Goal: Task Accomplishment & Management: Complete application form

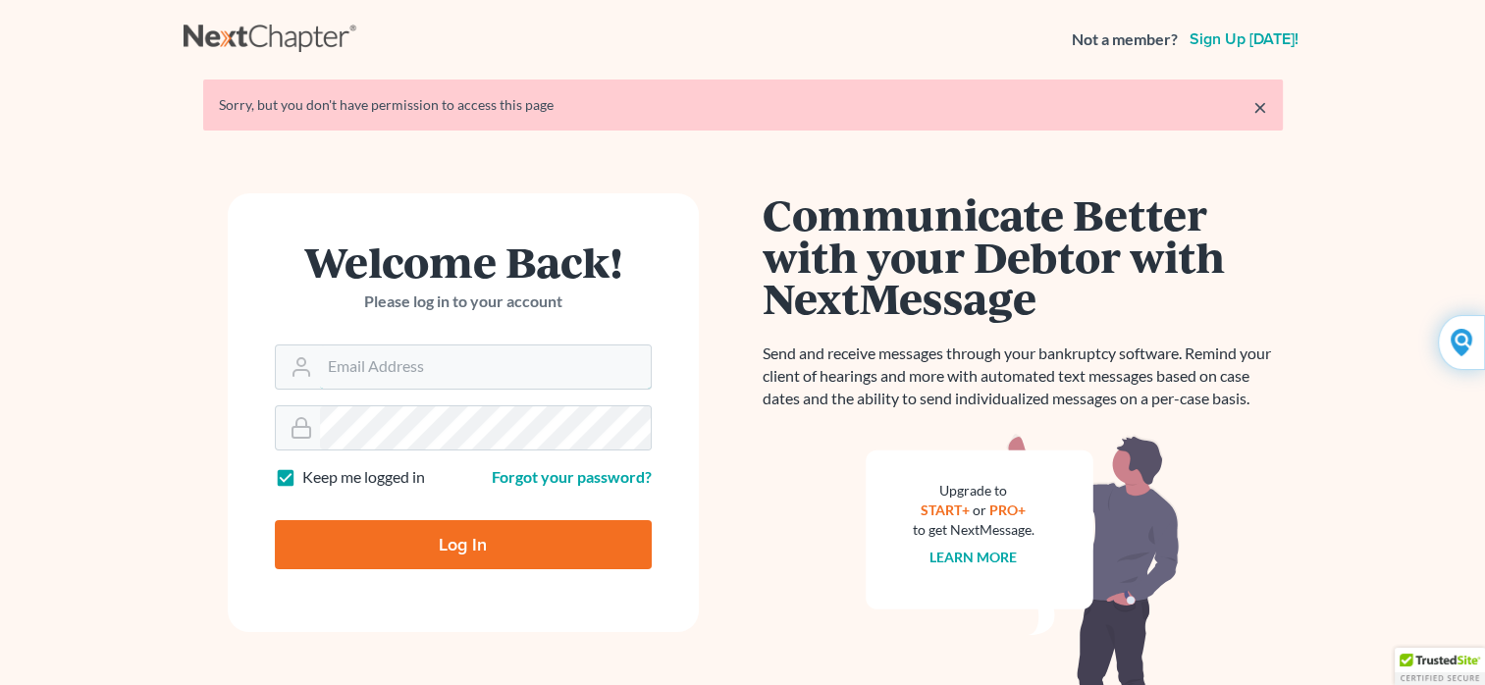
type input "Yehudaett1"
click at [458, 540] on input "Log In" at bounding box center [463, 544] width 377 height 49
type input "Thinking..."
type input "Yehudaett1"
click at [522, 475] on link "Forgot your password?" at bounding box center [572, 476] width 160 height 19
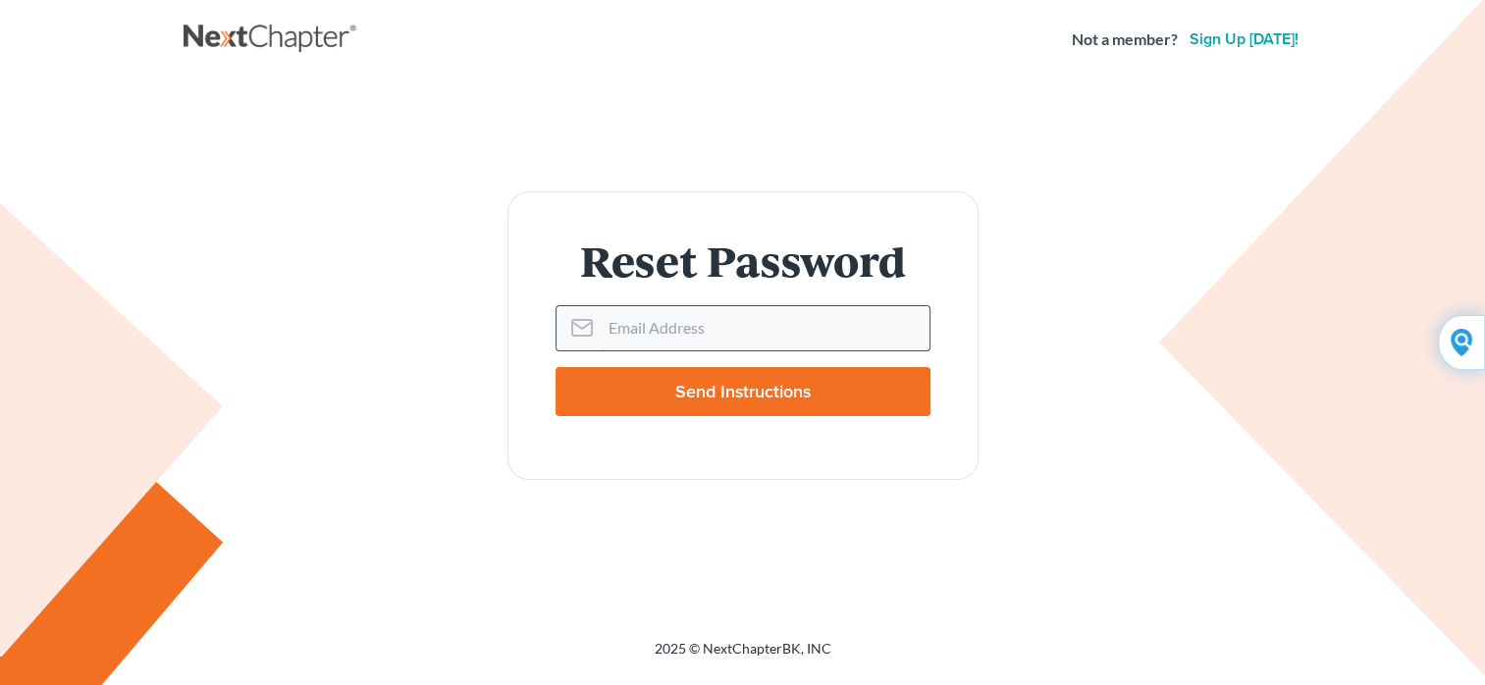
click at [604, 332] on input "Email Address" at bounding box center [765, 327] width 329 height 43
type input "[EMAIL_ADDRESS][DOMAIN_NAME]"
click at [702, 395] on input "Send Instructions" at bounding box center [742, 391] width 375 height 49
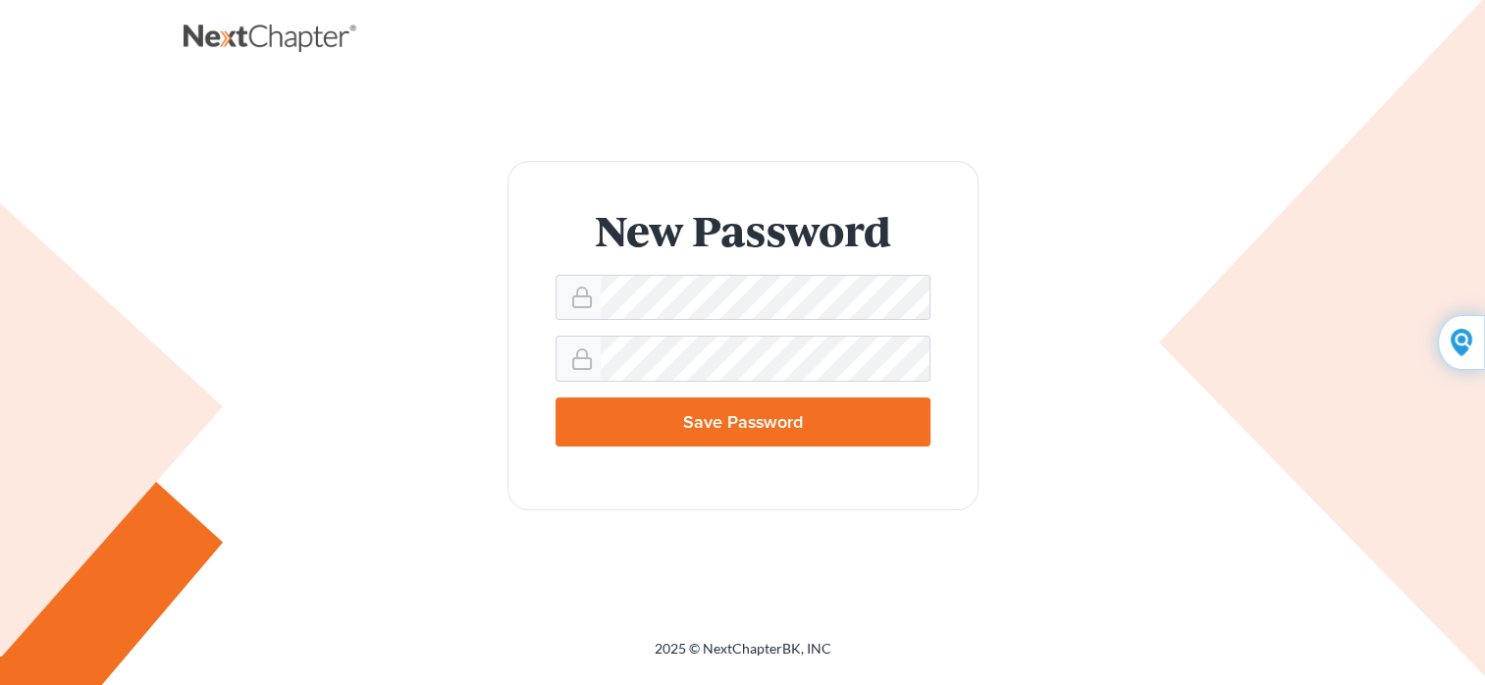
click at [610, 426] on input "Save Password" at bounding box center [742, 421] width 375 height 49
type input "Thinking..."
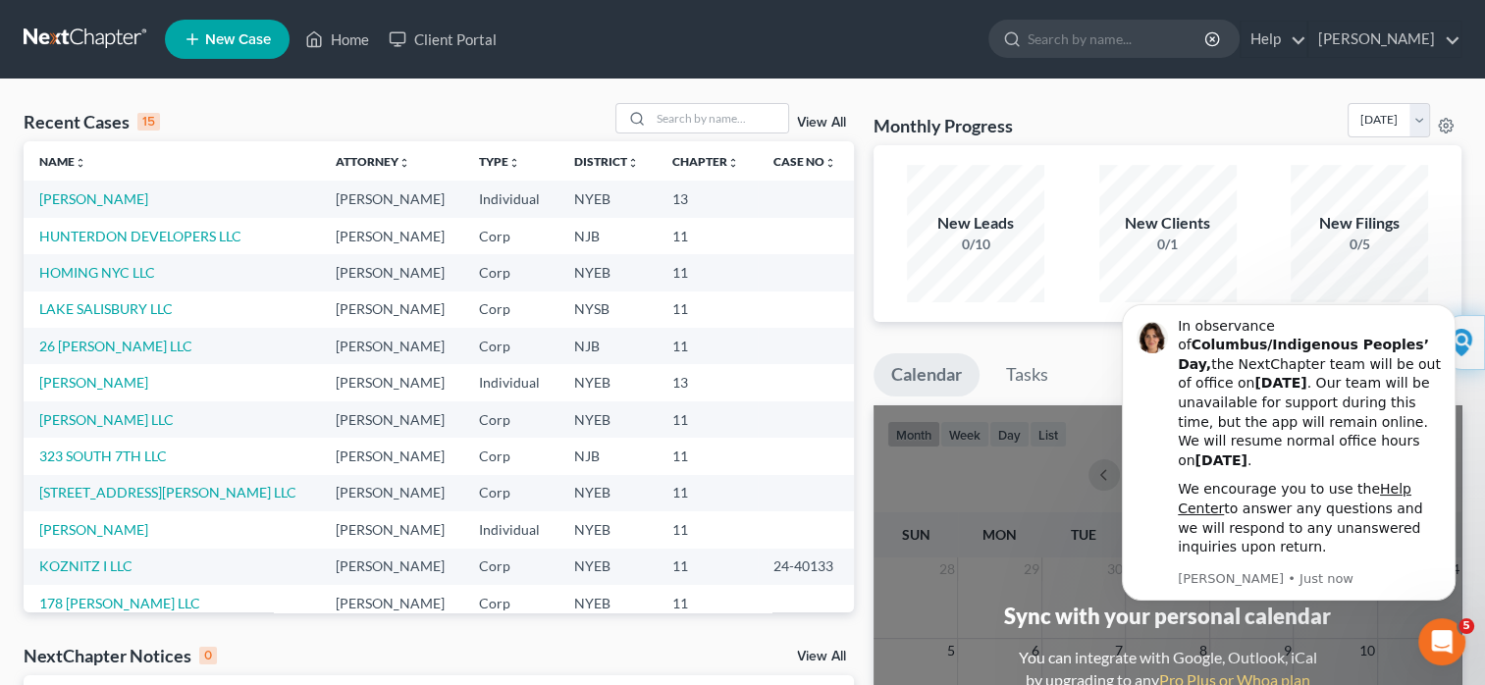
click at [259, 38] on span "New Case" at bounding box center [238, 39] width 66 height 15
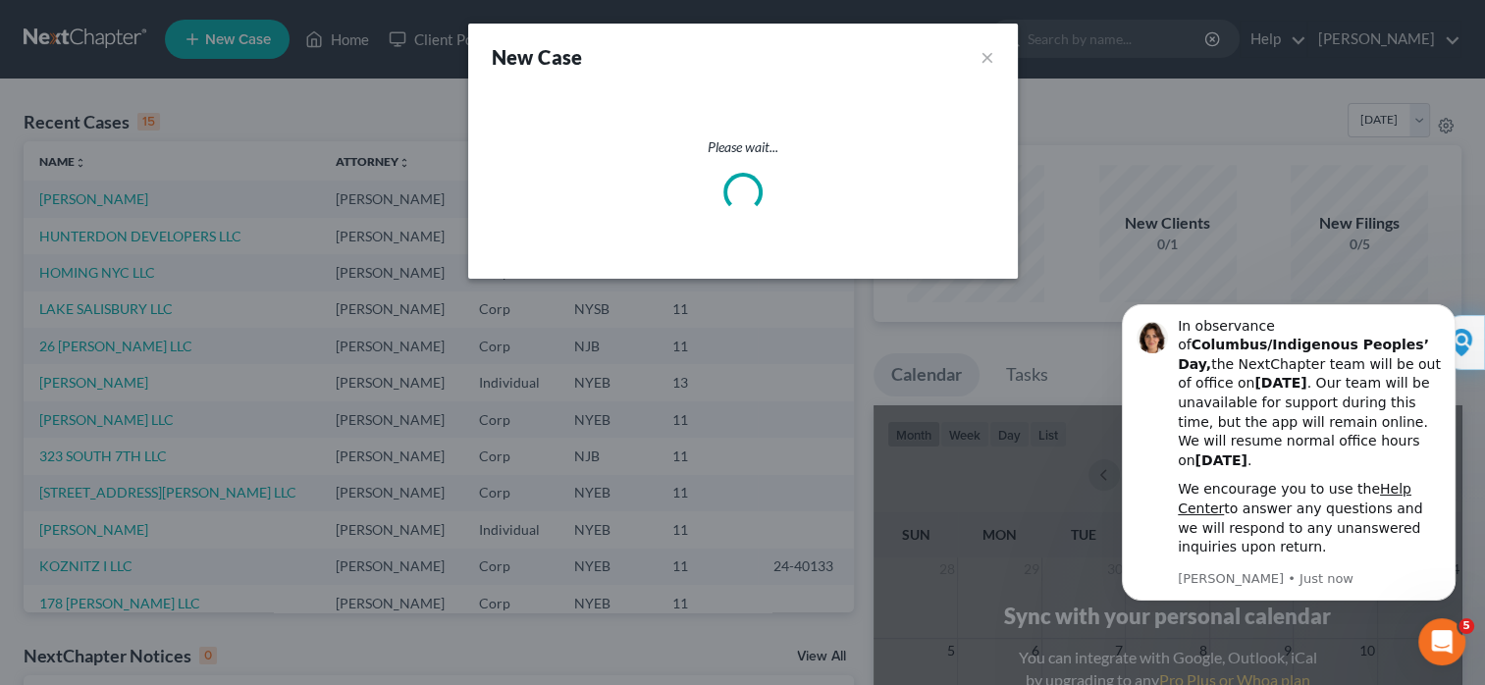
select select "53"
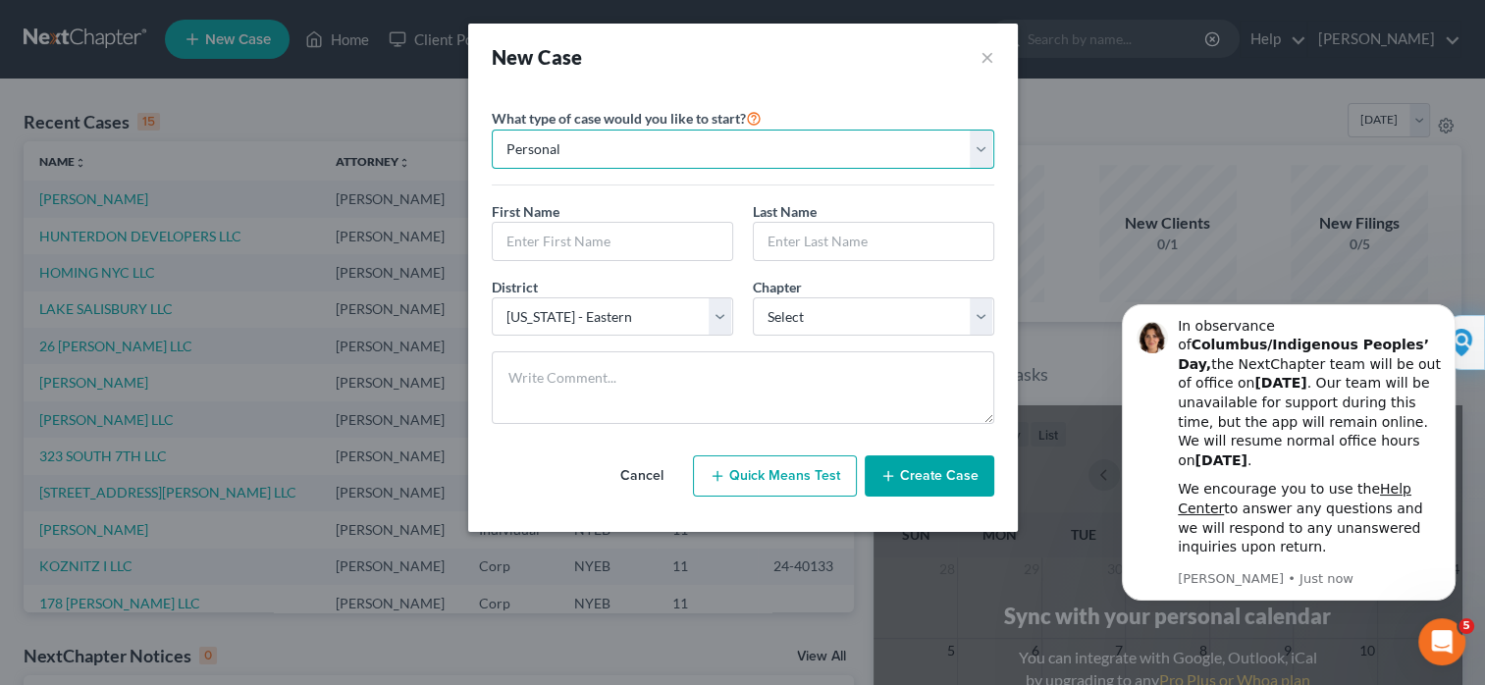
click at [991, 161] on select "Personal Business" at bounding box center [743, 149] width 502 height 39
select select "1"
click at [492, 130] on select "Personal Business" at bounding box center [743, 149] width 502 height 39
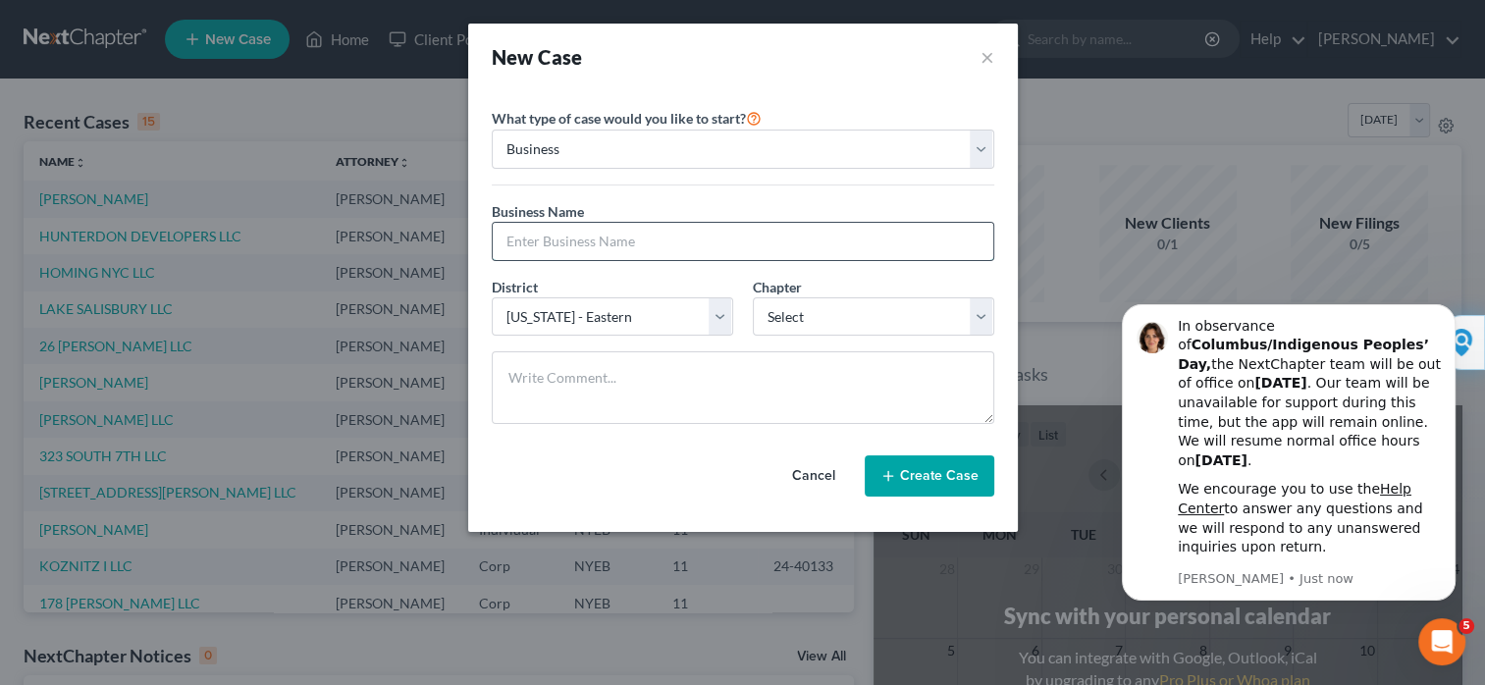
click at [796, 242] on input "text" at bounding box center [743, 241] width 501 height 37
type input "441 SUMMER 2 LLC"
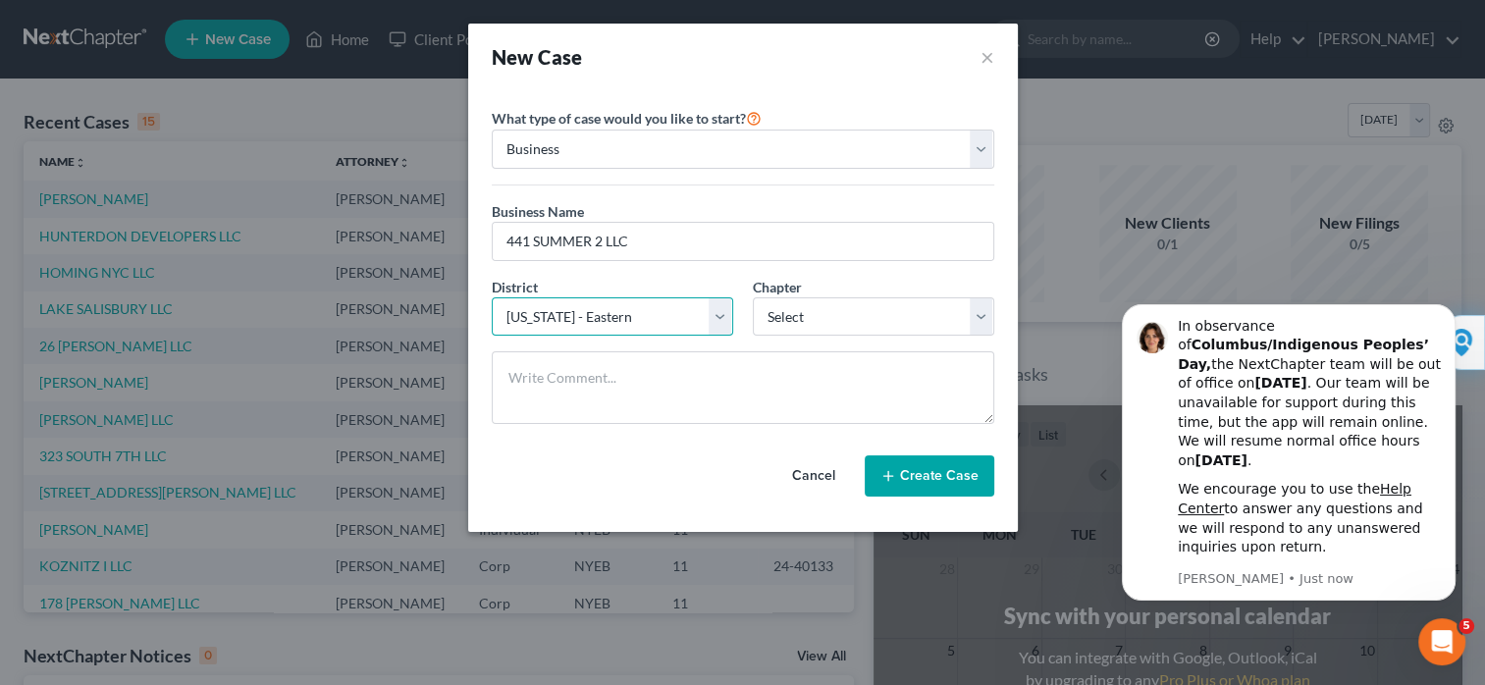
click at [722, 316] on select "Select [US_STATE] - [GEOGRAPHIC_DATA] [US_STATE] - [GEOGRAPHIC_DATA][US_STATE] …" at bounding box center [612, 316] width 241 height 39
select select "51"
click at [492, 297] on select "Select [US_STATE] - [GEOGRAPHIC_DATA] [US_STATE] - [GEOGRAPHIC_DATA][US_STATE] …" at bounding box center [612, 316] width 241 height 39
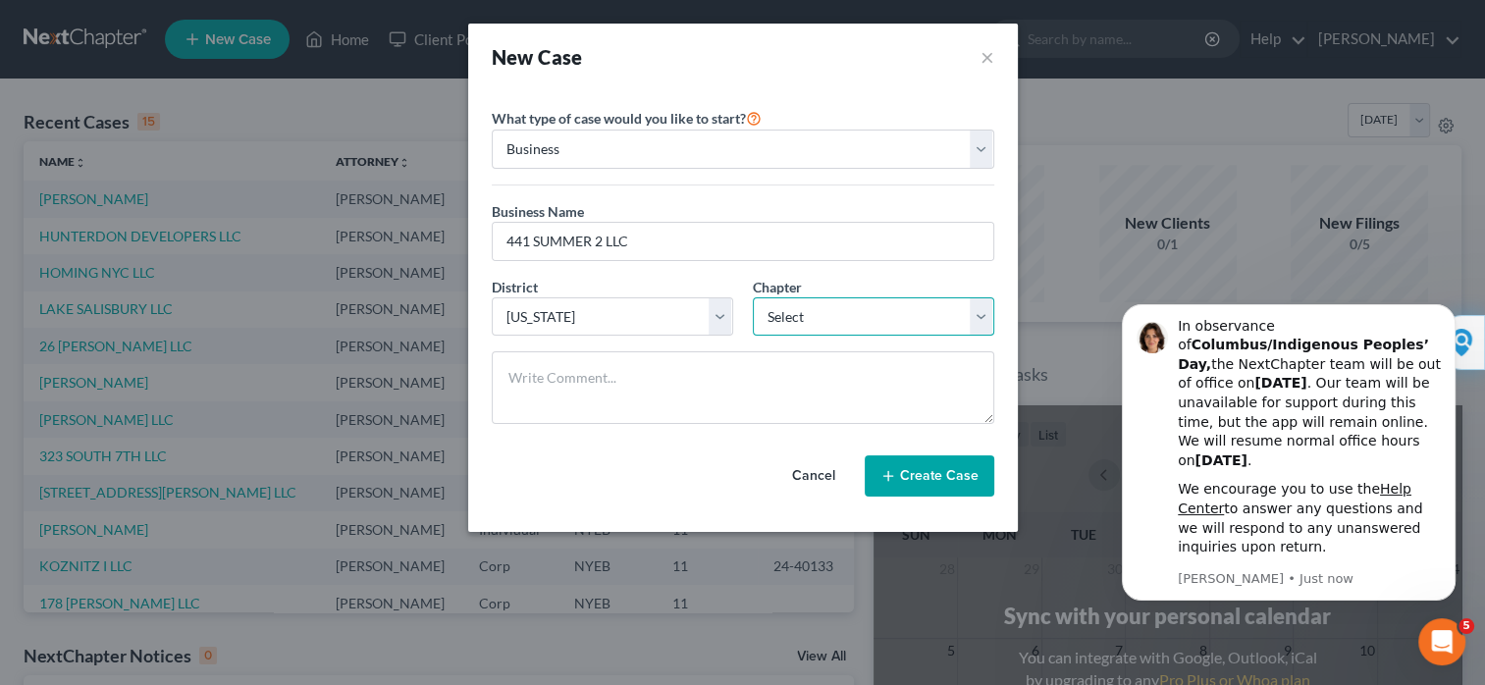
click at [974, 320] on select "Select 7 11 12" at bounding box center [873, 316] width 241 height 39
select select "1"
click at [753, 297] on select "Select 7 11 12" at bounding box center [873, 316] width 241 height 39
click at [936, 470] on button "Create Case" at bounding box center [930, 475] width 130 height 41
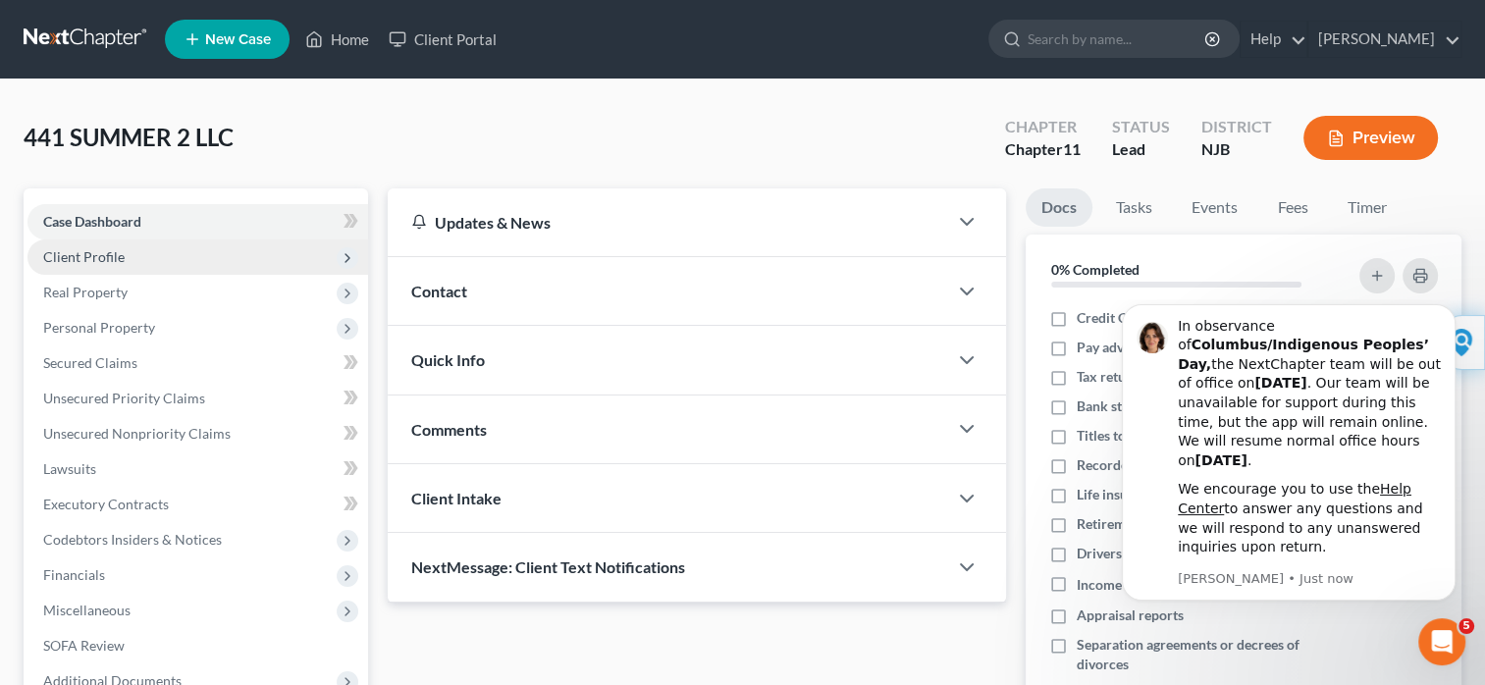
click at [122, 265] on span "Client Profile" at bounding box center [197, 256] width 341 height 35
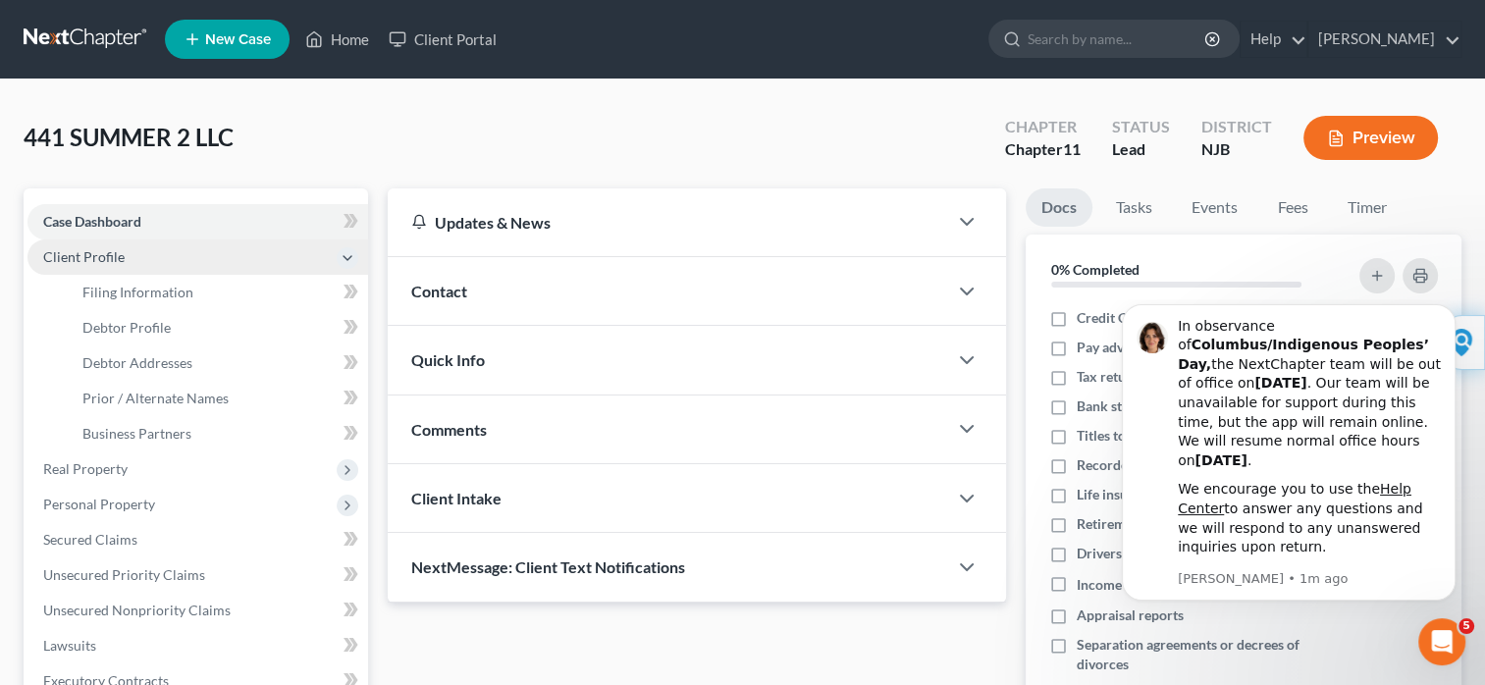
click at [122, 265] on span "Client Profile" at bounding box center [197, 256] width 341 height 35
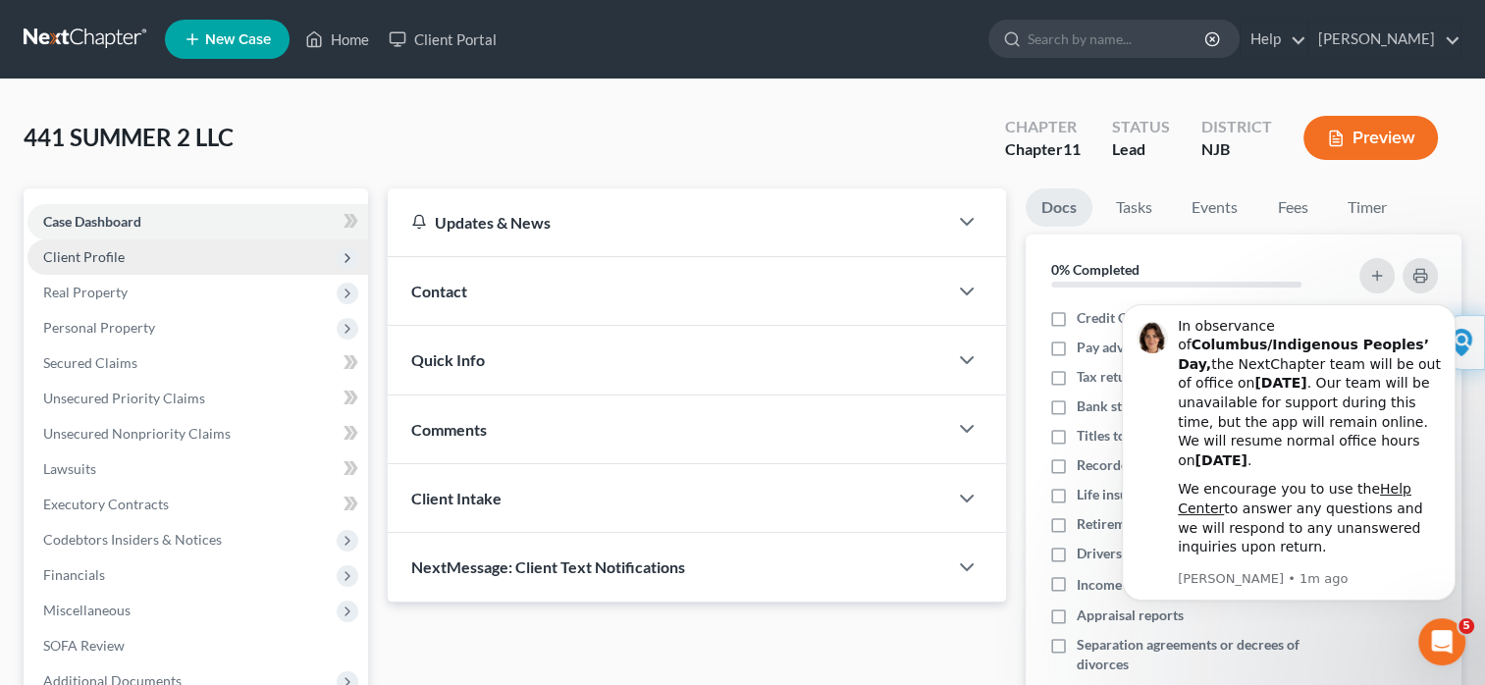
click at [344, 261] on icon at bounding box center [348, 258] width 16 height 16
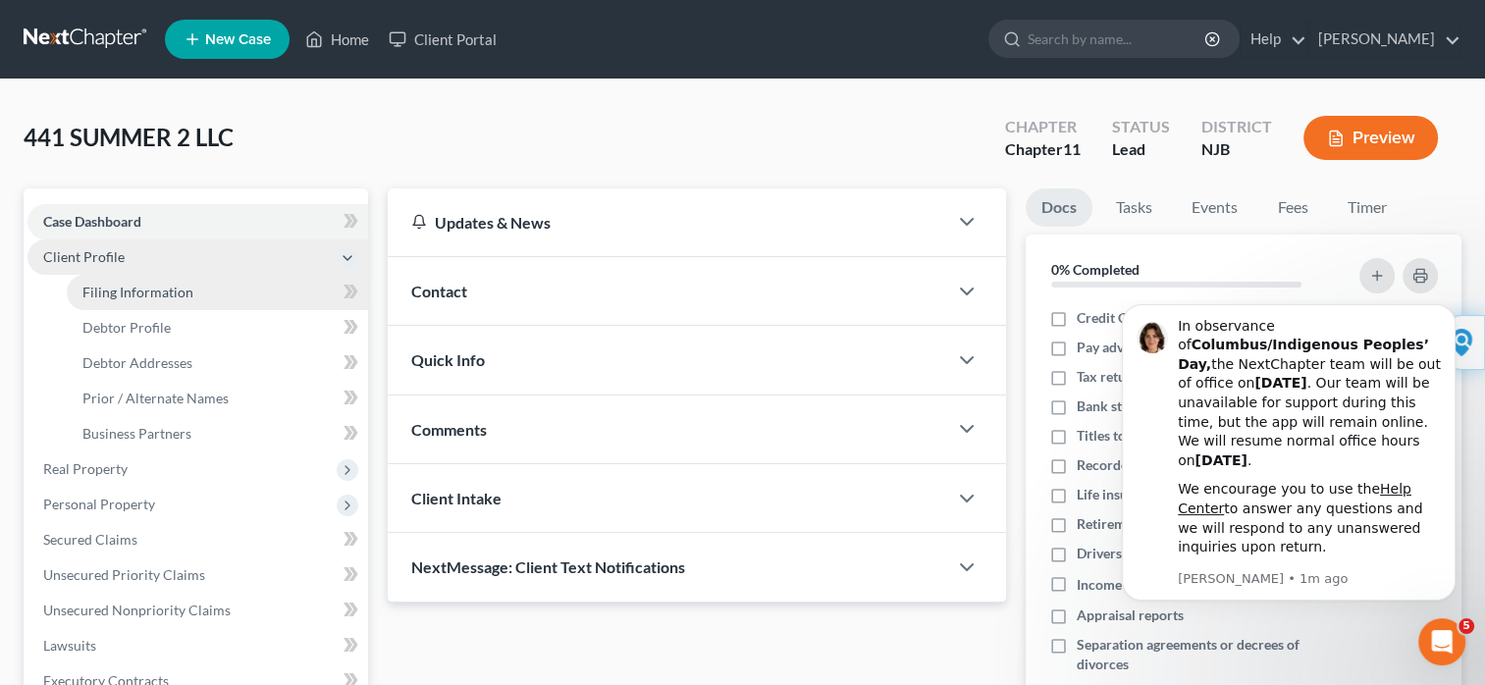
click at [314, 289] on link "Filing Information" at bounding box center [217, 292] width 301 height 35
select select "1"
select select "51"
select select "0"
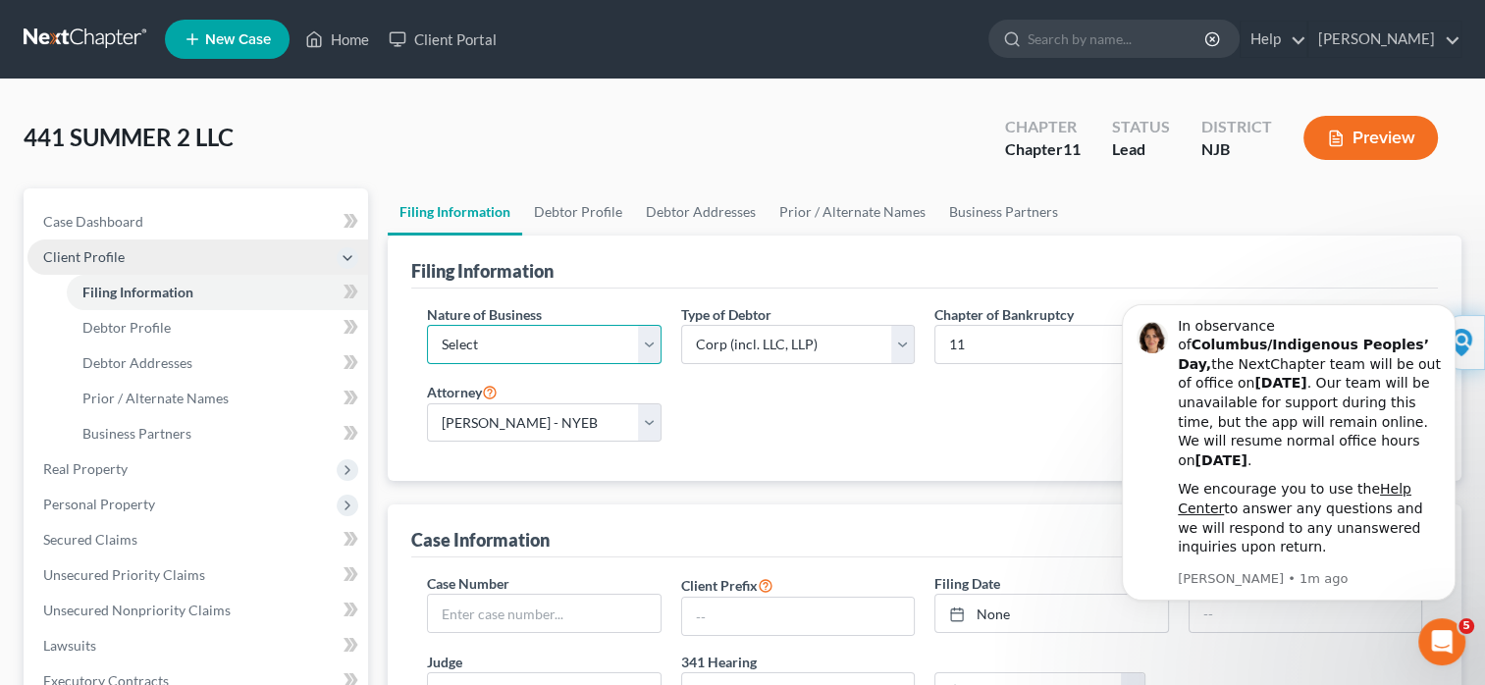
click at [647, 344] on select "Select Clearing Bank Commodity Broker Health Care Business Other Railroad Singl…" at bounding box center [544, 344] width 234 height 39
select select "5"
click at [427, 325] on select "Select Clearing Bank Commodity Broker Health Care Business Other Railroad Singl…" at bounding box center [544, 344] width 234 height 39
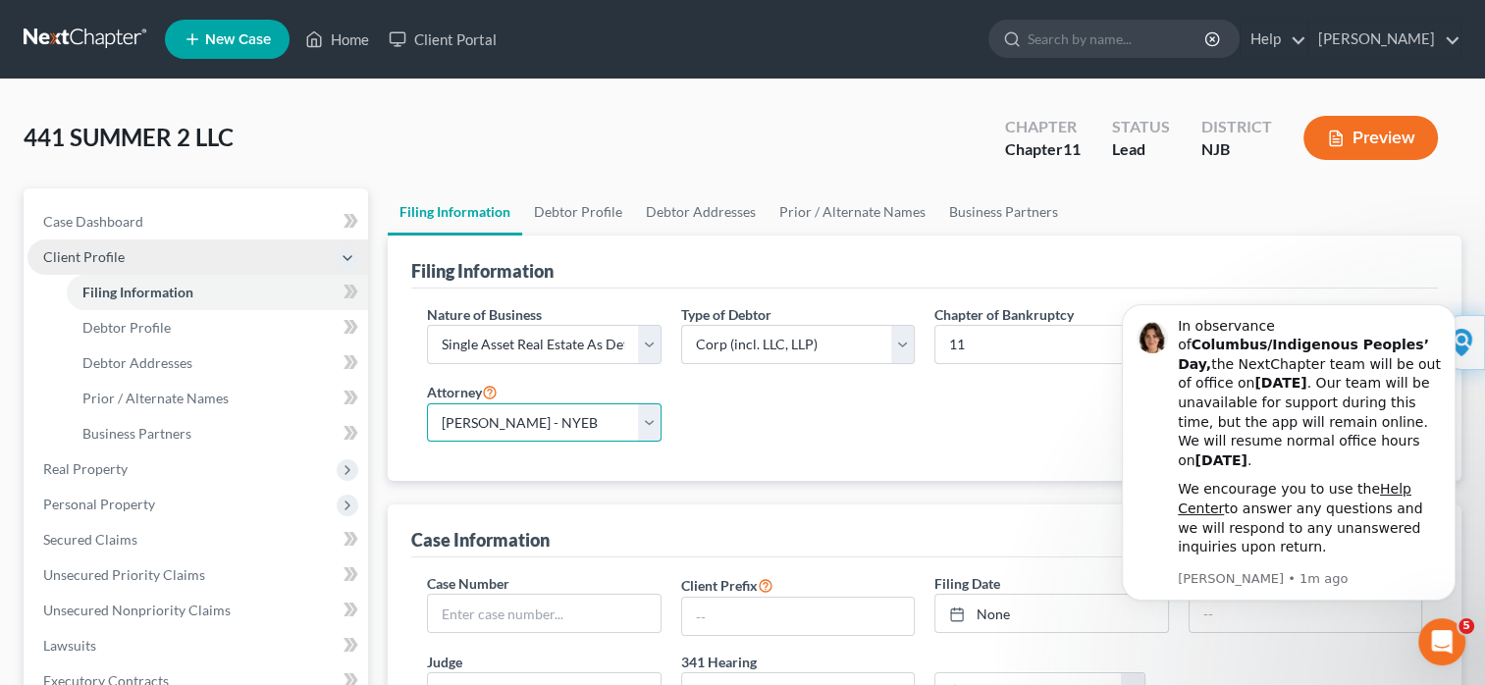
click at [646, 423] on select "Select [PERSON_NAME] - NYEB [PERSON_NAME] - [GEOGRAPHIC_DATA]" at bounding box center [544, 422] width 234 height 39
select select "1"
click at [427, 403] on select "Select [PERSON_NAME] - NYEB [PERSON_NAME] - [GEOGRAPHIC_DATA]" at bounding box center [544, 422] width 234 height 39
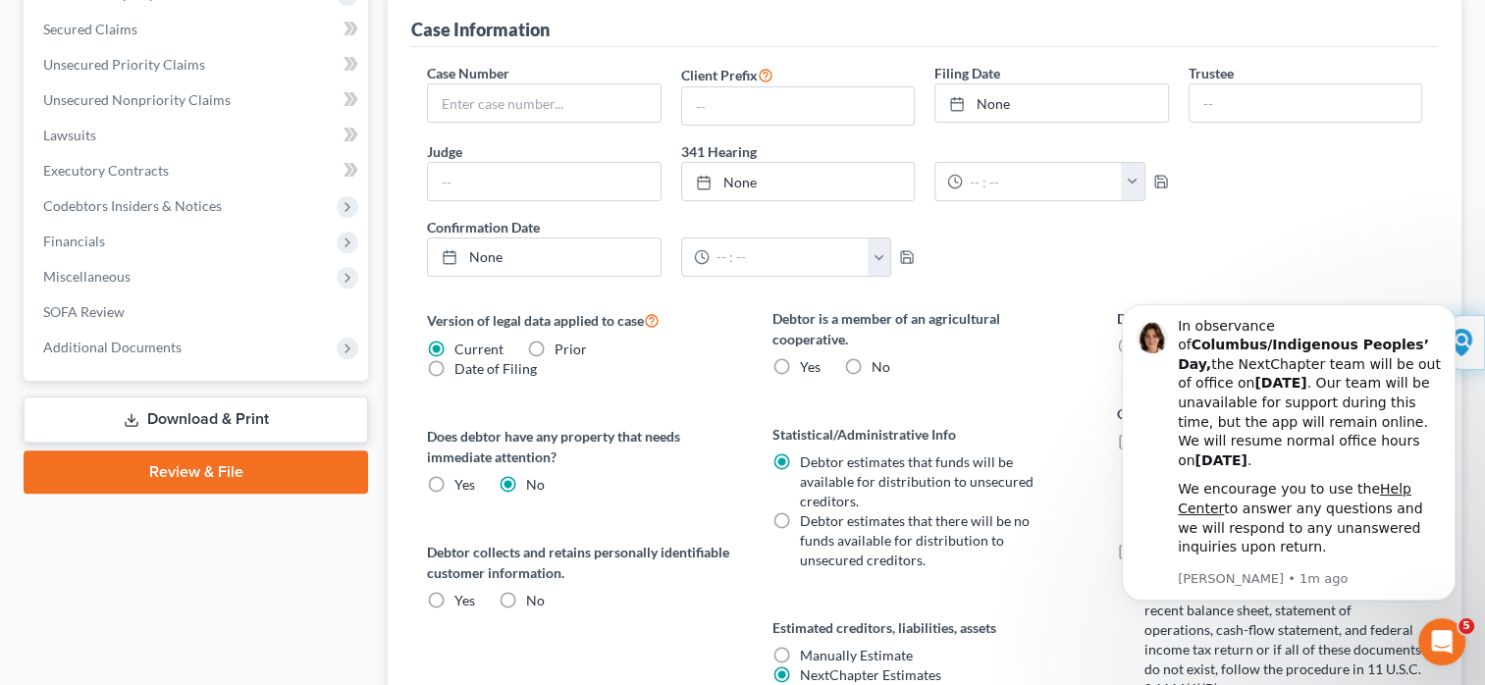
scroll to position [601, 0]
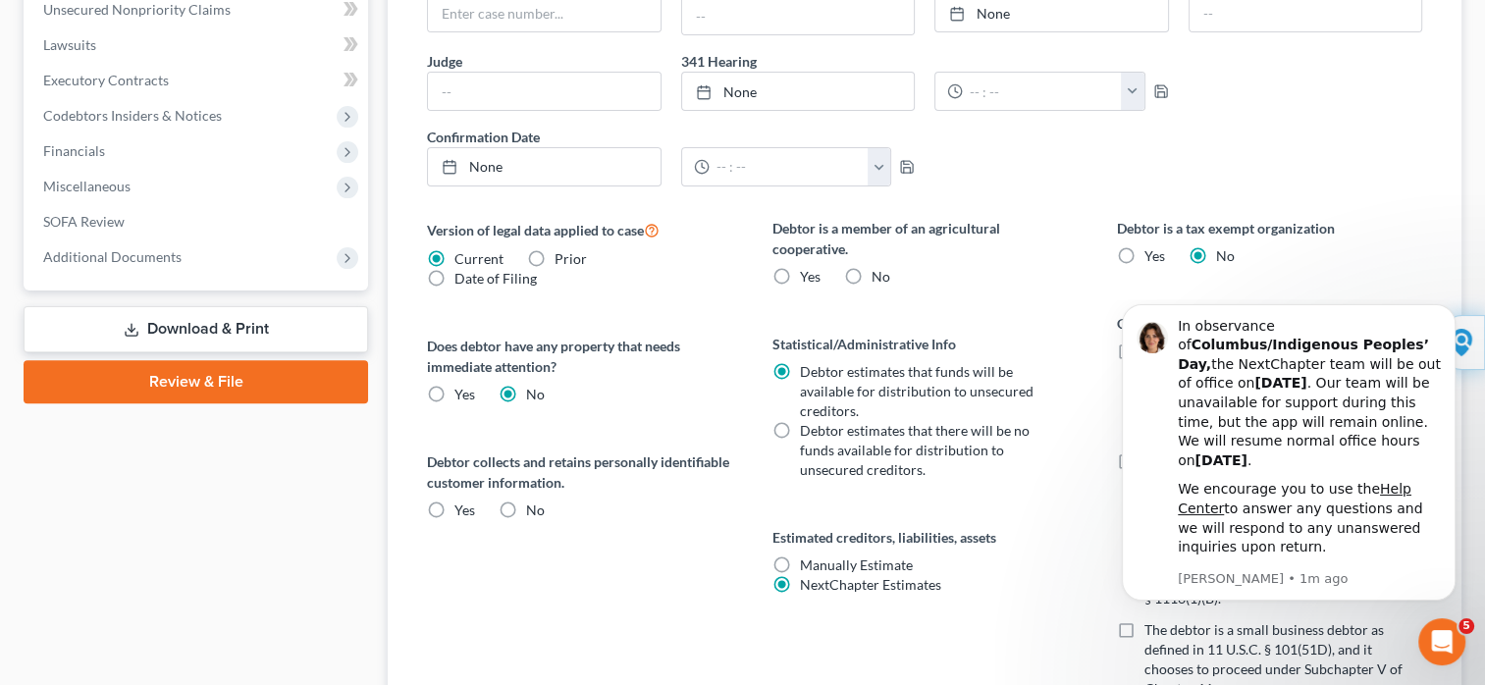
click at [872, 269] on label "No" at bounding box center [881, 277] width 19 height 20
click at [879, 269] on input "No" at bounding box center [885, 273] width 13 height 13
radio input "true"
click at [526, 503] on label "No" at bounding box center [535, 511] width 19 height 20
click at [534, 503] on input "No" at bounding box center [540, 507] width 13 height 13
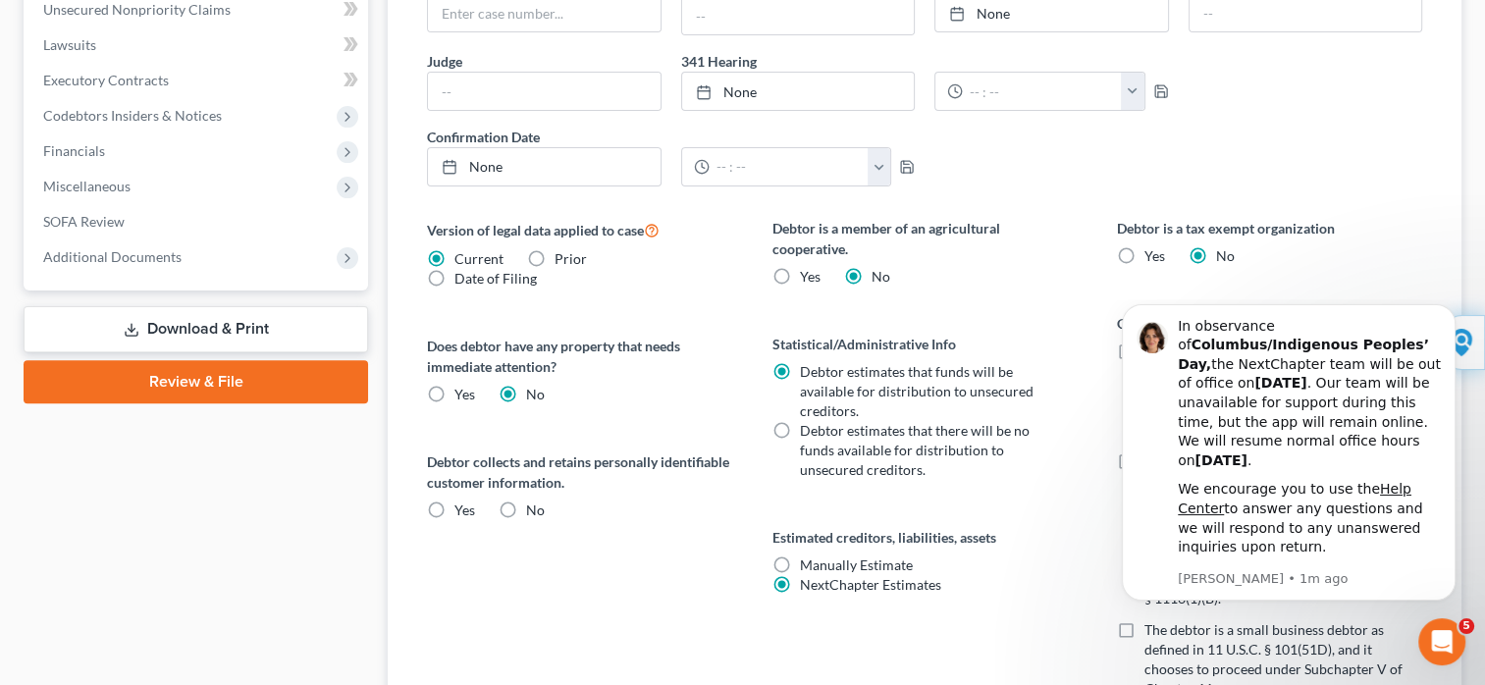
radio input "true"
click at [800, 426] on label "Debtor estimates that there will be no funds available for distribution to unse…" at bounding box center [927, 450] width 254 height 59
click at [808, 426] on input "Debtor estimates that there will be no funds available for distribution to unse…" at bounding box center [814, 427] width 13 height 13
radio input "true"
radio input "false"
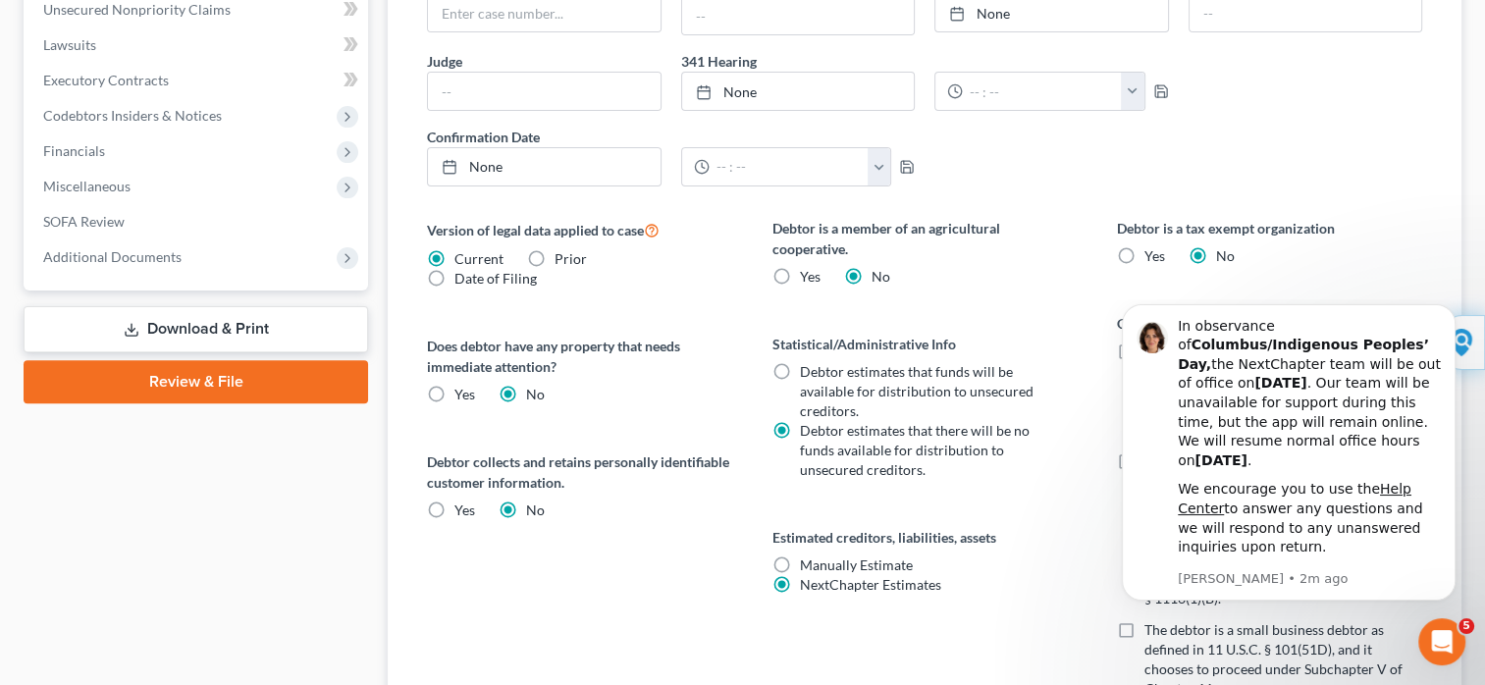
click at [800, 559] on label "Manually Estimate Manually Estimate" at bounding box center [856, 565] width 113 height 20
click at [808, 559] on input "Manually Estimate Manually Estimate" at bounding box center [814, 561] width 13 height 13
radio input "true"
radio input "false"
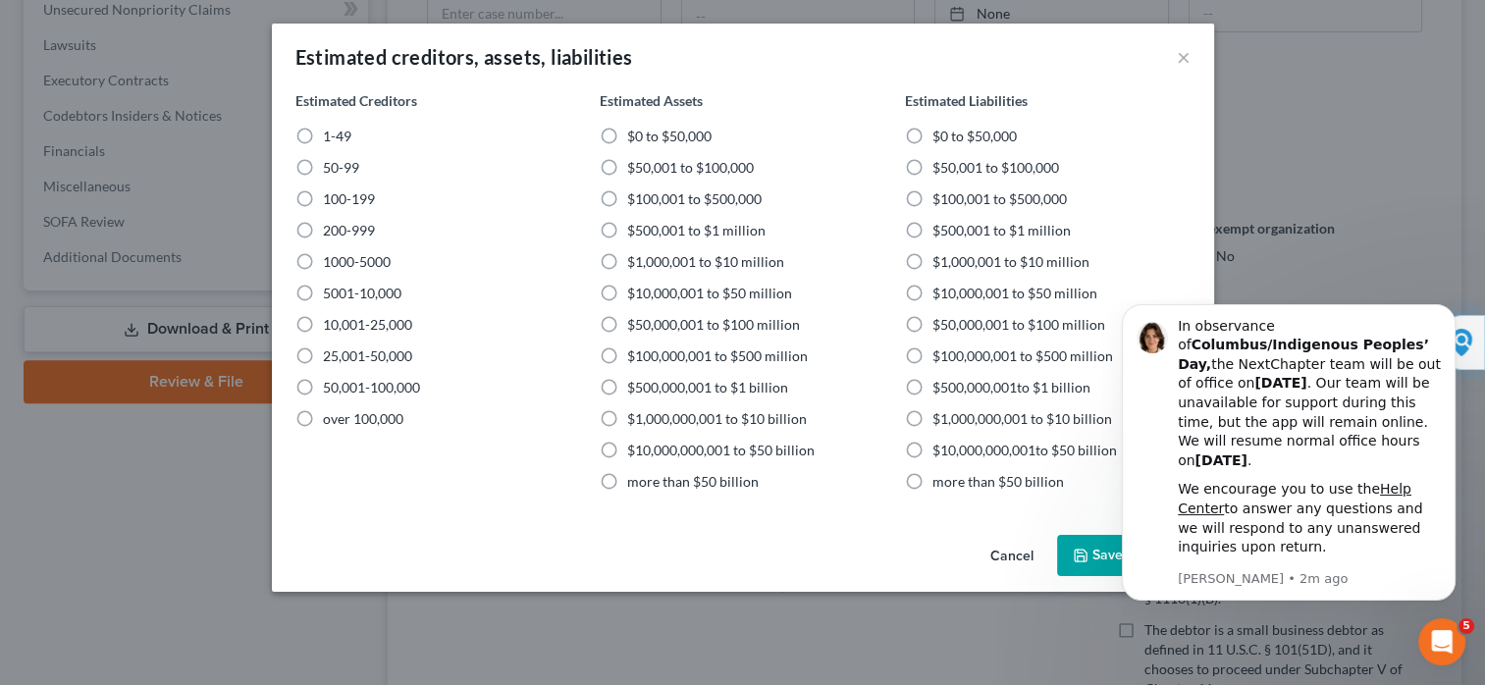
click at [932, 290] on label "$10,000,001 to $50 million" at bounding box center [1014, 294] width 165 height 20
click at [940, 290] on input "$10,000,001 to $50 million" at bounding box center [946, 290] width 13 height 13
radio input "true"
click at [1086, 558] on icon "button" at bounding box center [1081, 556] width 12 height 12
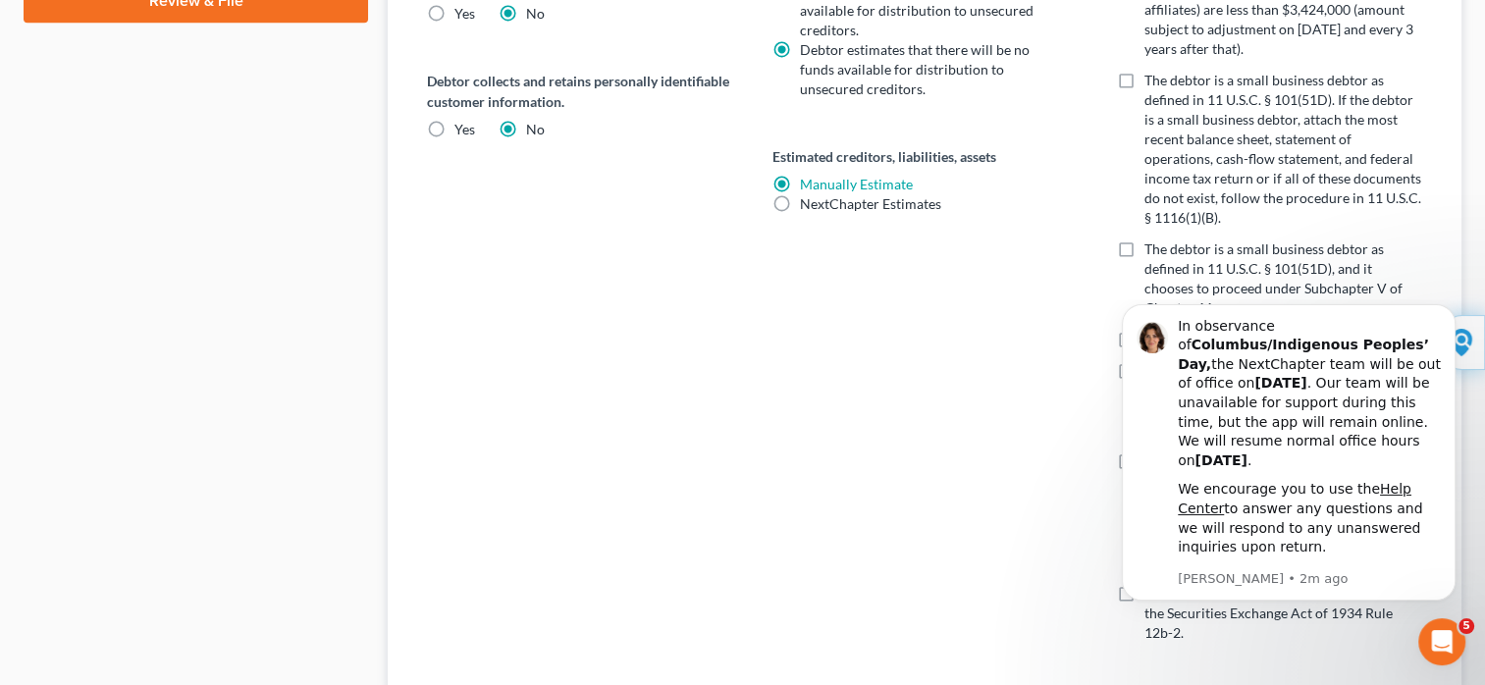
scroll to position [1041, 0]
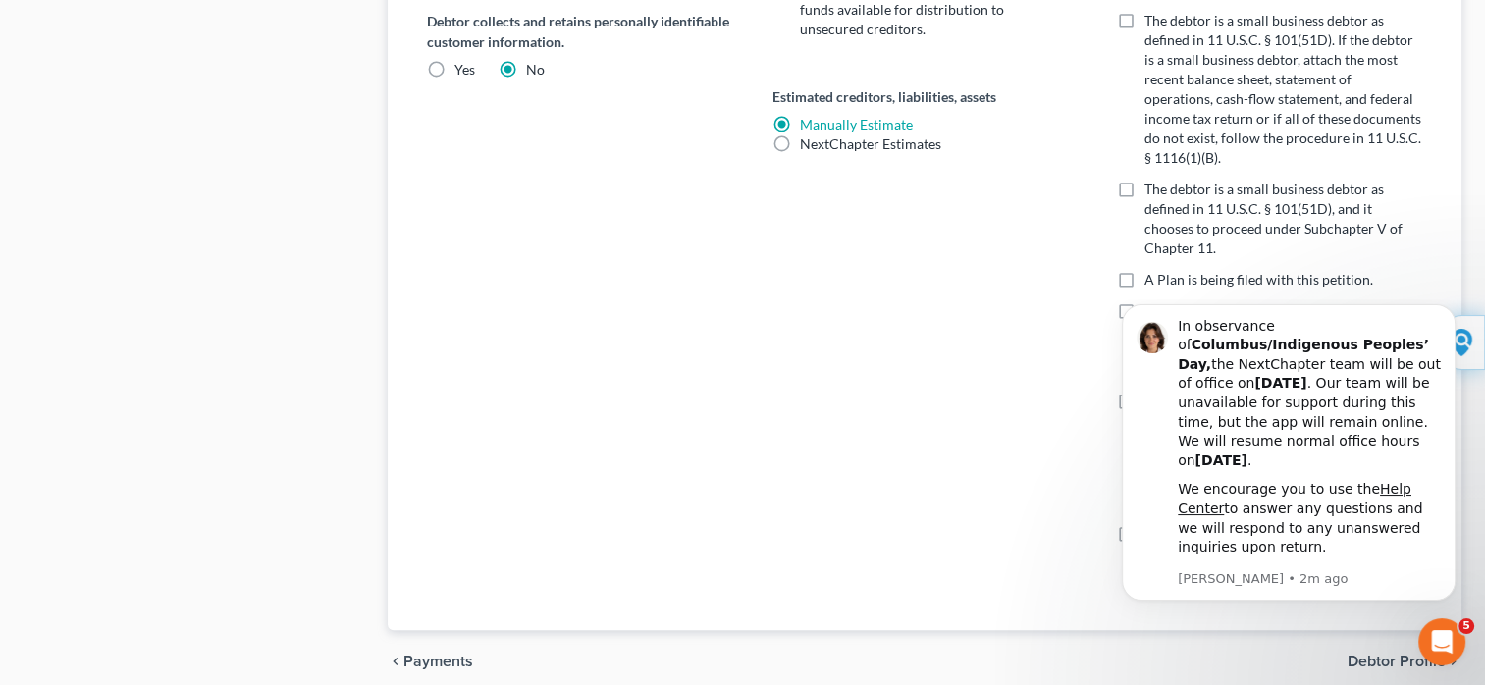
click at [975, 426] on div "Debtor is a member of an agricultural cooperative. Yes No Statistical/Administr…" at bounding box center [925, 203] width 344 height 853
drag, startPoint x: 1139, startPoint y: 408, endPoint x: 1084, endPoint y: 396, distance: 57.4
click at [1092, 396] on html "In observance of Columbus/Indigenous Peoples’ Day, the NextChapter team will be…" at bounding box center [1288, 487] width 393 height 376
drag, startPoint x: 1366, startPoint y: 544, endPoint x: 1362, endPoint y: 587, distance: 43.4
click at [1362, 587] on div "In observance of Columbus/Indigenous Peoples’ Day, the NextChapter team will be…" at bounding box center [1309, 452] width 263 height 271
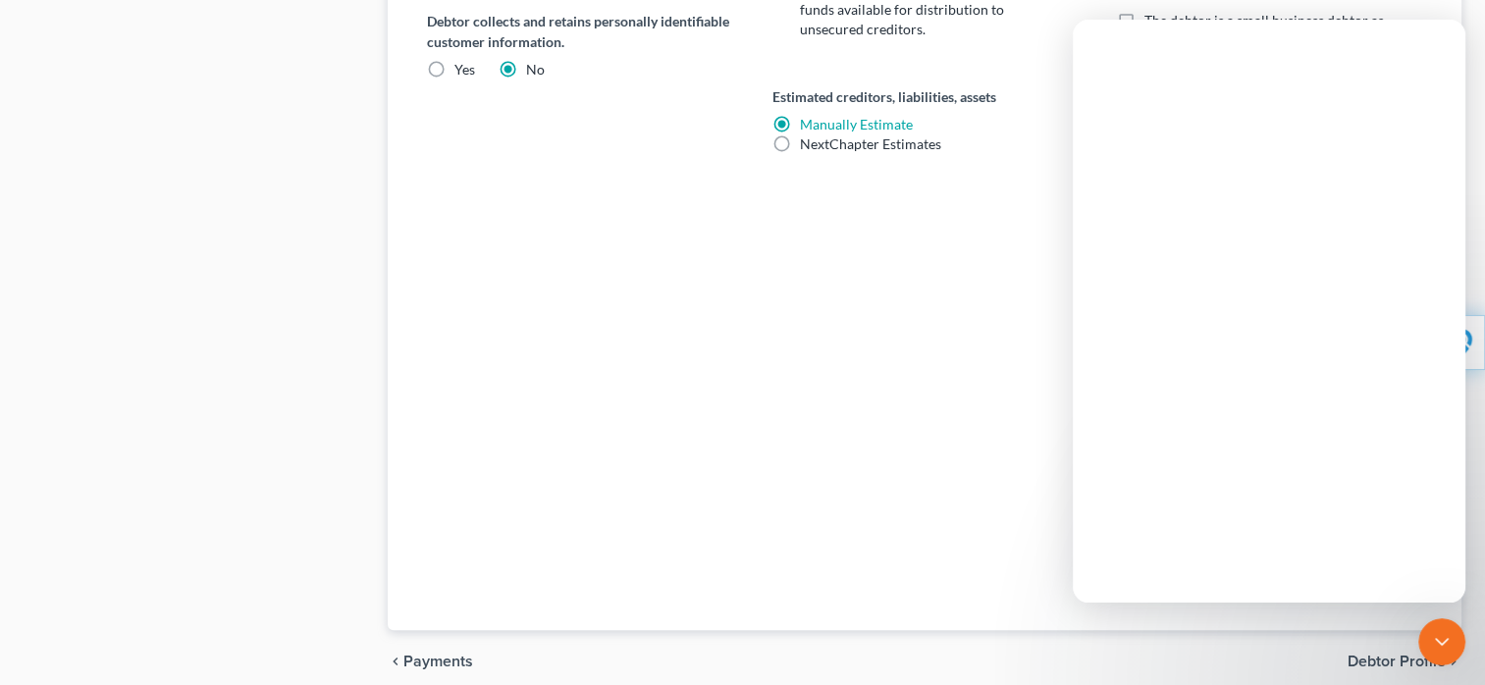
scroll to position [0, 0]
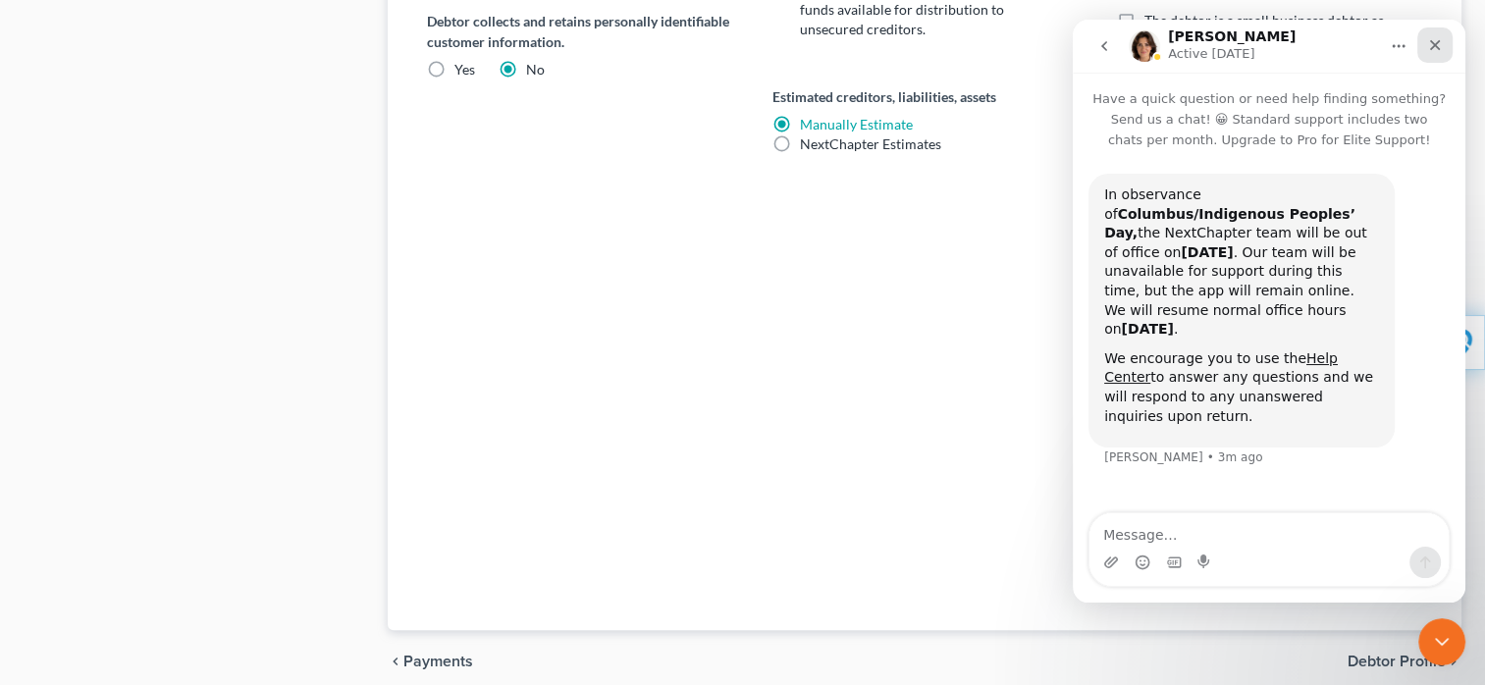
click at [1430, 48] on icon "Close" at bounding box center [1435, 45] width 16 height 16
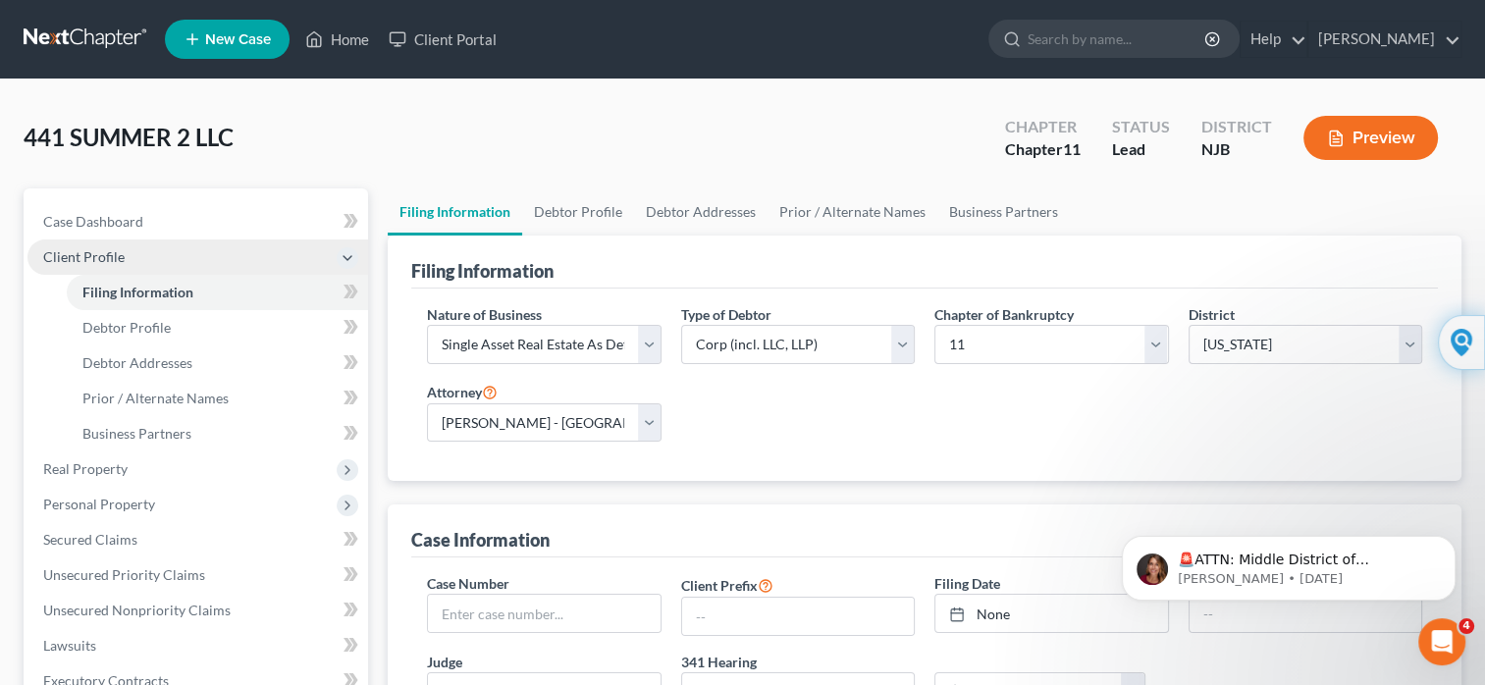
click at [1351, 140] on button "Preview" at bounding box center [1370, 138] width 134 height 44
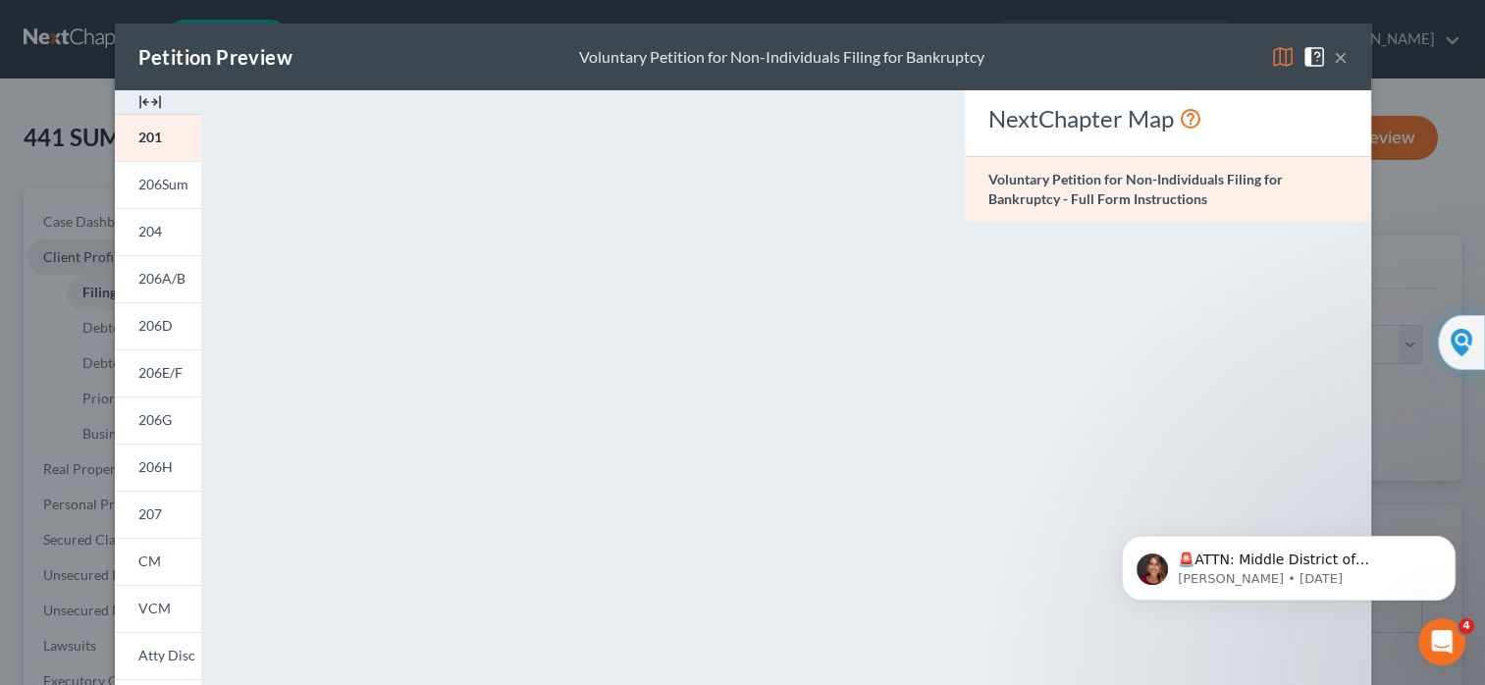
click at [1351, 140] on div "NextChapter Map Voluntary Petition for Non-Individuals Filing for Bankruptcy - …" at bounding box center [1167, 577] width 425 height 975
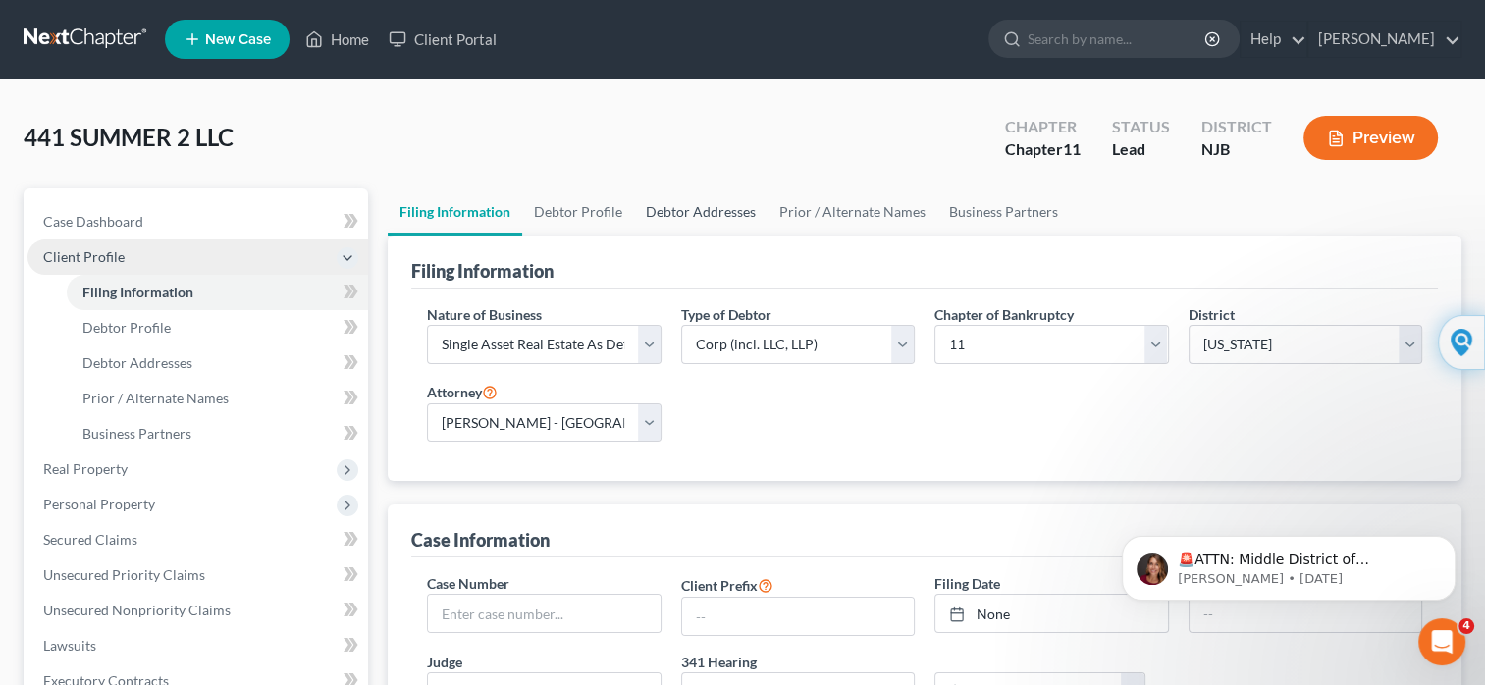
click at [685, 210] on link "Debtor Addresses" at bounding box center [700, 211] width 133 height 47
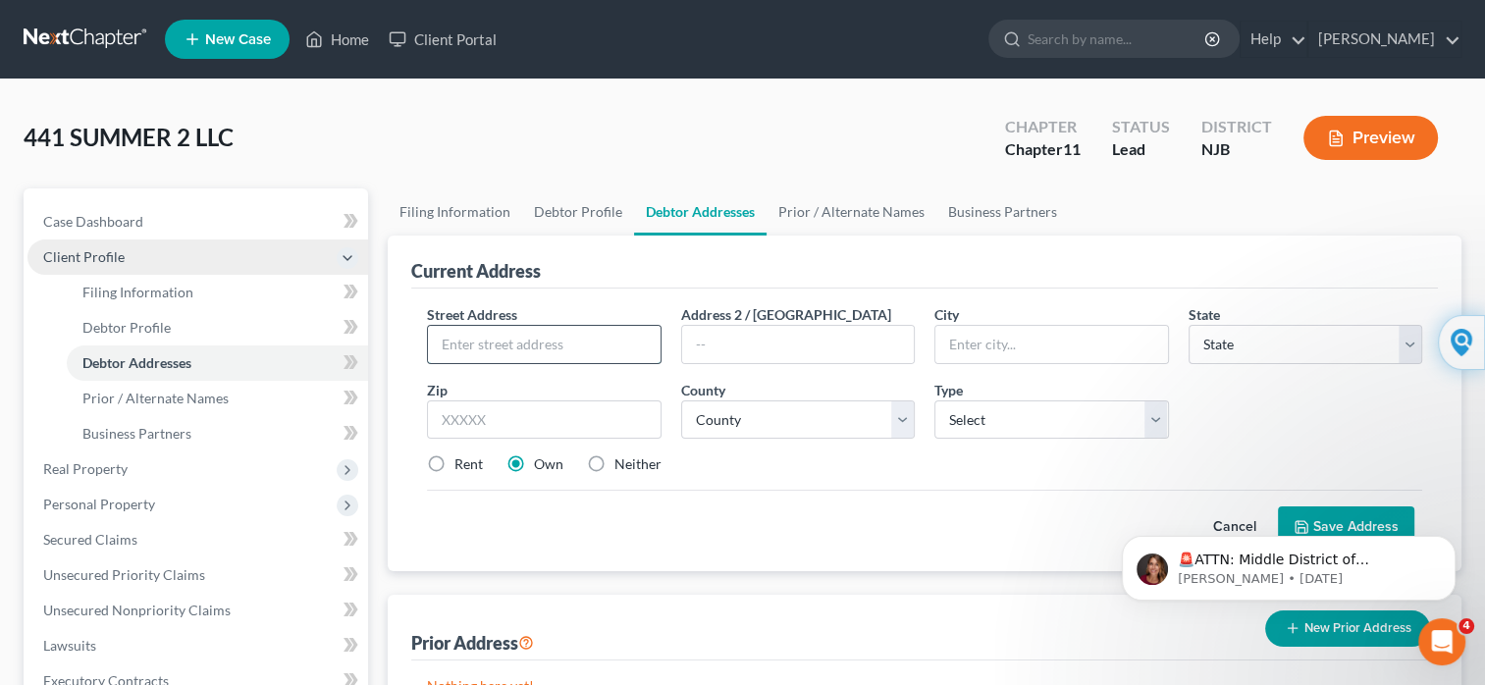
click at [633, 346] on input "text" at bounding box center [544, 344] width 232 height 37
type input "[STREET_ADDRESS][PERSON_NAME]"
type input "SUITE C2A"
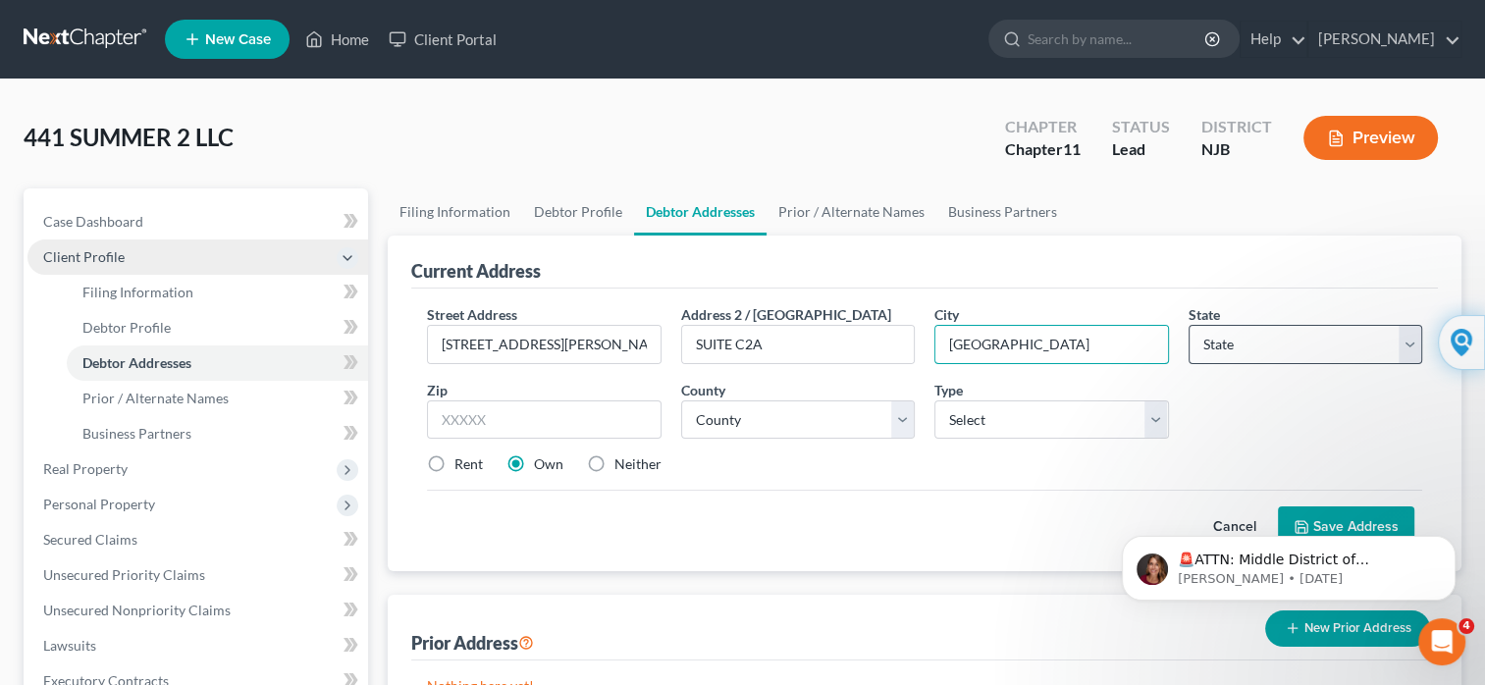
type input "[GEOGRAPHIC_DATA]"
click at [1407, 345] on select "State [US_STATE] AK AR AZ CA CO CT DE DC [GEOGRAPHIC_DATA] [GEOGRAPHIC_DATA] GU…" at bounding box center [1306, 344] width 234 height 39
click at [1189, 325] on select "State [US_STATE] AK AR AZ CA CO CT DE DC [GEOGRAPHIC_DATA] [GEOGRAPHIC_DATA] GU…" at bounding box center [1306, 344] width 234 height 39
click at [1408, 341] on select "State [US_STATE] AK AR AZ CA CO CT DE DC [GEOGRAPHIC_DATA] [GEOGRAPHIC_DATA] GU…" at bounding box center [1306, 344] width 234 height 39
select select "33"
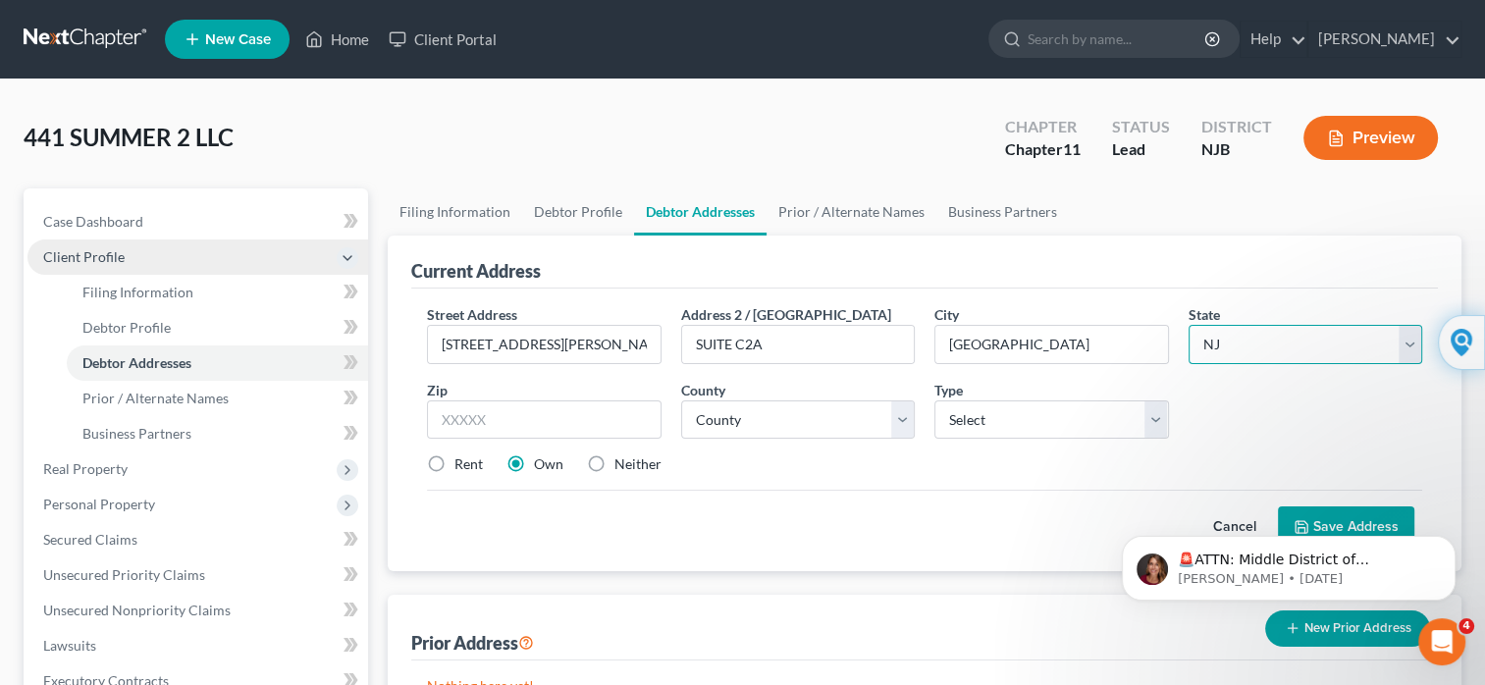
click at [1189, 325] on select "State [US_STATE] AK AR AZ CA CO CT DE DC [GEOGRAPHIC_DATA] [GEOGRAPHIC_DATA] GU…" at bounding box center [1306, 344] width 234 height 39
click at [651, 424] on input "text" at bounding box center [544, 419] width 234 height 39
type input "07105"
type input "[GEOGRAPHIC_DATA]"
click at [900, 422] on select "County [GEOGRAPHIC_DATA] [GEOGRAPHIC_DATA] [GEOGRAPHIC_DATA] [GEOGRAPHIC_DATA] …" at bounding box center [798, 419] width 234 height 39
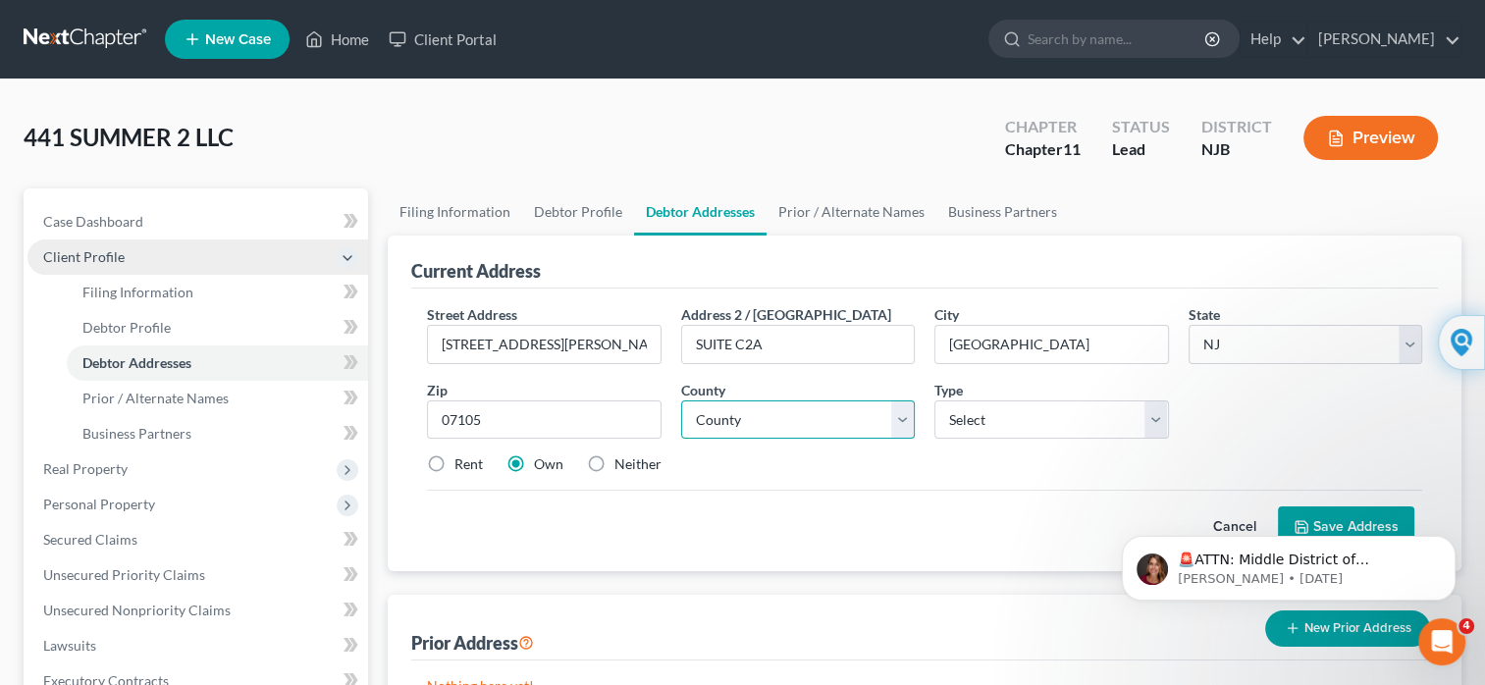
select select "6"
click at [681, 400] on select "County [GEOGRAPHIC_DATA] [GEOGRAPHIC_DATA] [GEOGRAPHIC_DATA] [GEOGRAPHIC_DATA] …" at bounding box center [798, 419] width 234 height 39
click at [1151, 418] on select "Select Business Mailing Location of Assets" at bounding box center [1051, 419] width 234 height 39
select select "0"
click at [934, 400] on select "Select Business Mailing Location of Assets" at bounding box center [1051, 419] width 234 height 39
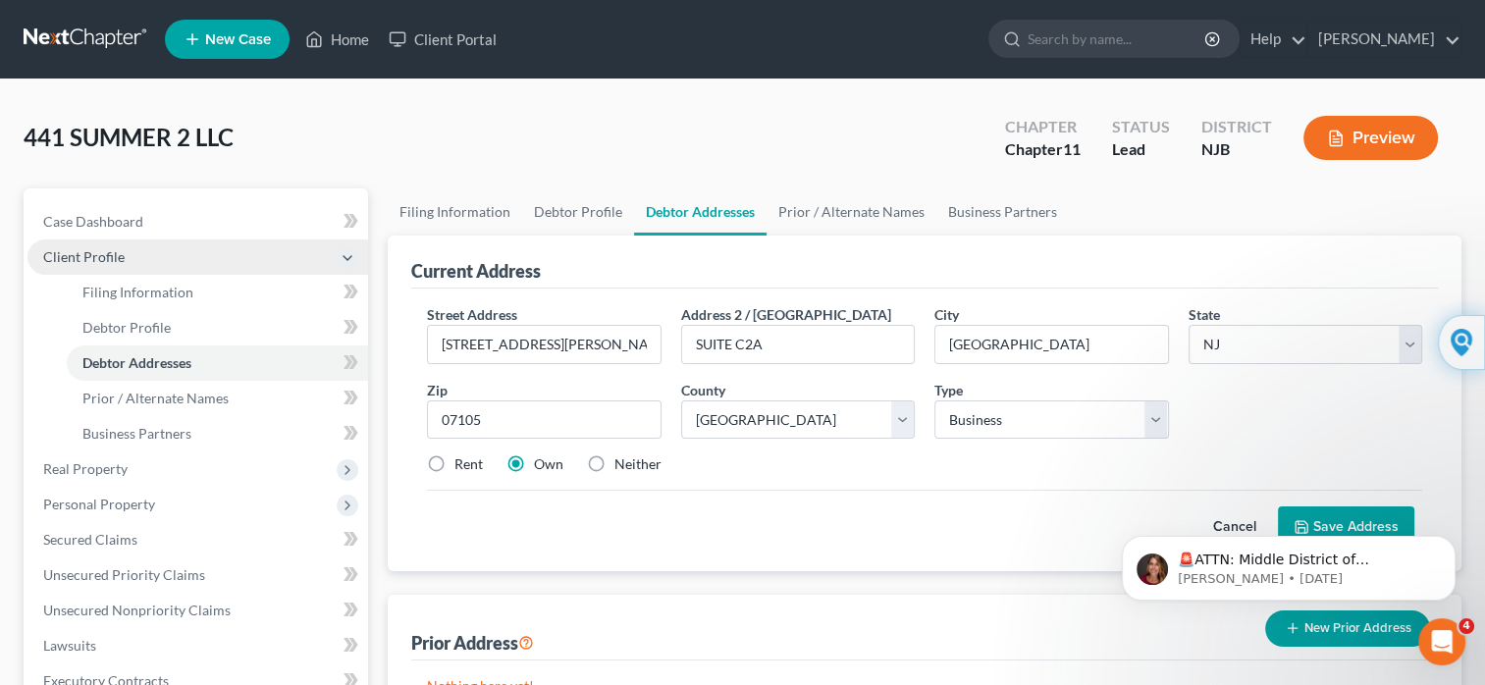
click at [1090, 470] on div "Rent Own Neither" at bounding box center [924, 464] width 1015 height 20
click at [454, 463] on label "Rent" at bounding box center [468, 464] width 28 height 20
click at [462, 463] on input "Rent" at bounding box center [468, 460] width 13 height 13
radio input "true"
click at [1298, 522] on body "🚨ATTN: Middle District of [US_STATE] The court has added a new Credit Counselin…" at bounding box center [1288, 563] width 377 height 122
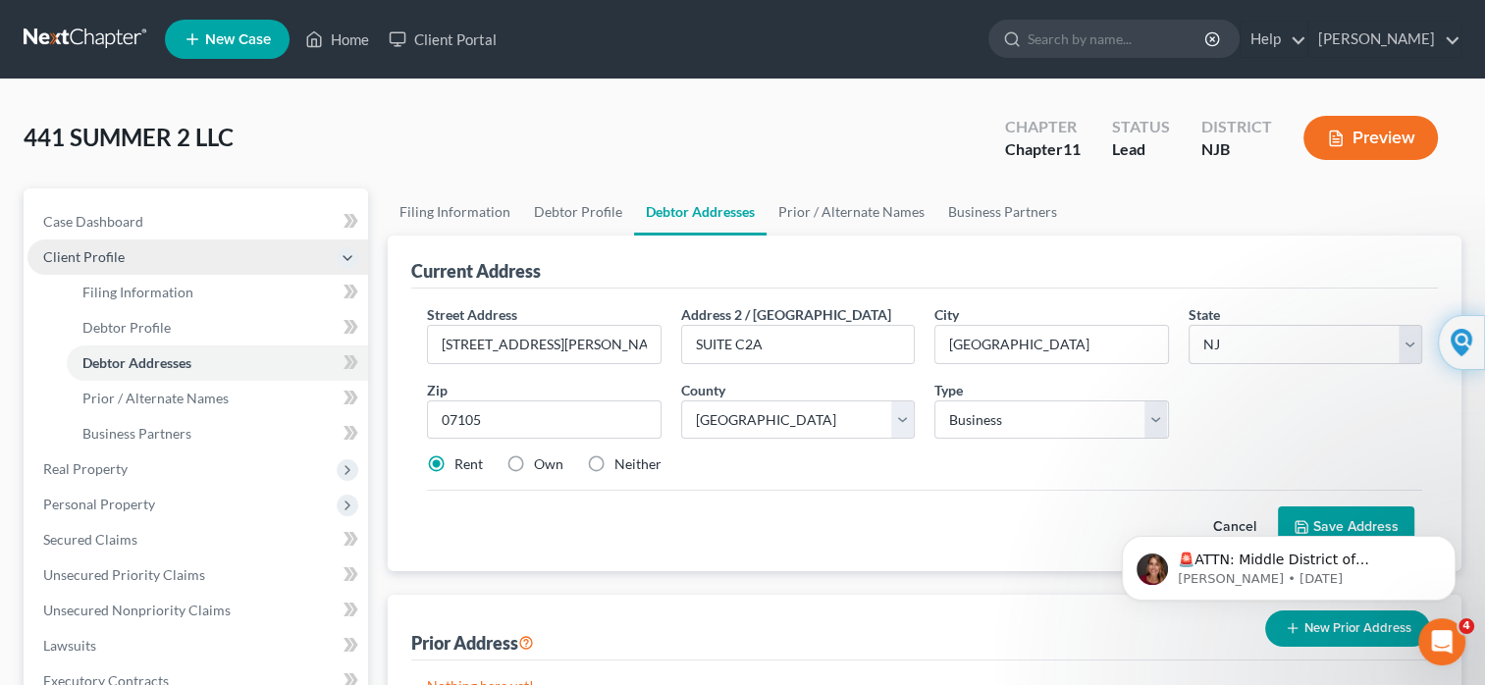
click at [1315, 522] on body "🚨ATTN: Middle District of [US_STATE] The court has added a new Credit Counselin…" at bounding box center [1288, 563] width 377 height 122
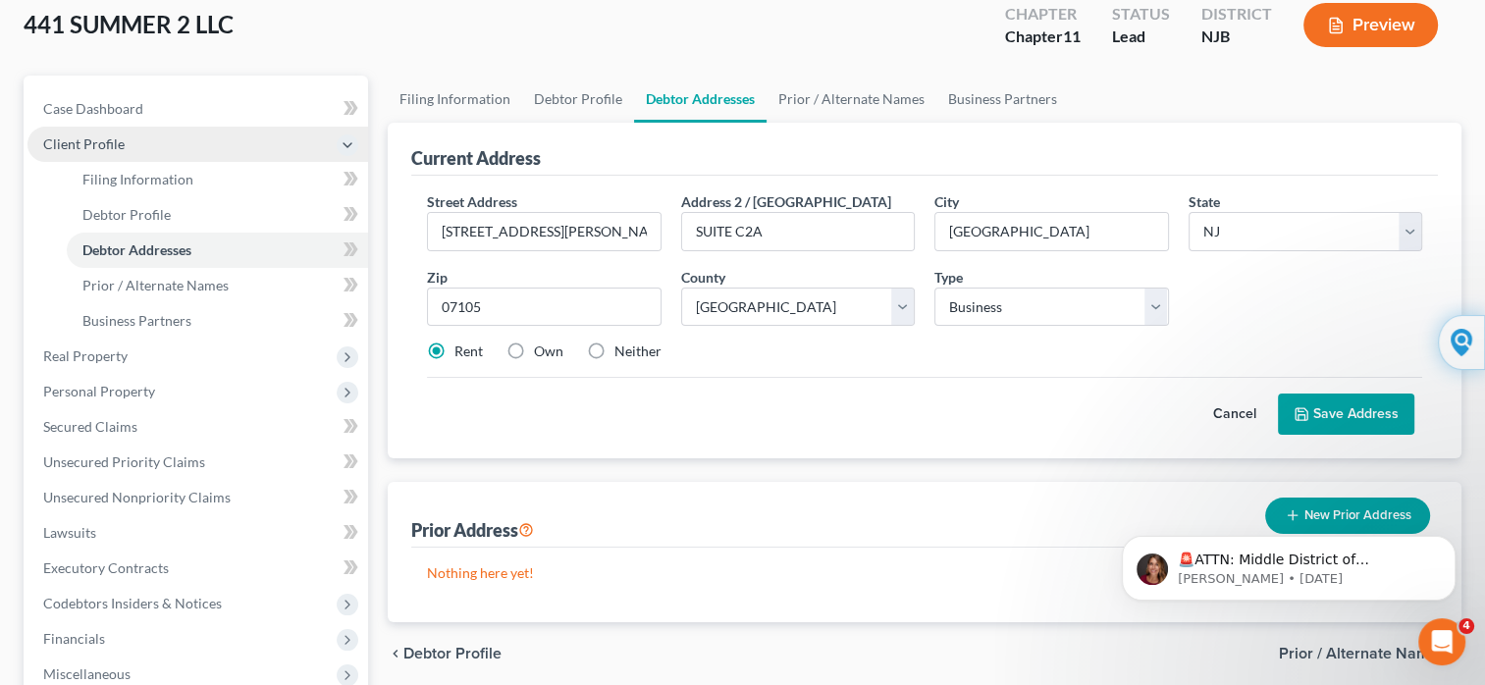
scroll to position [111, 0]
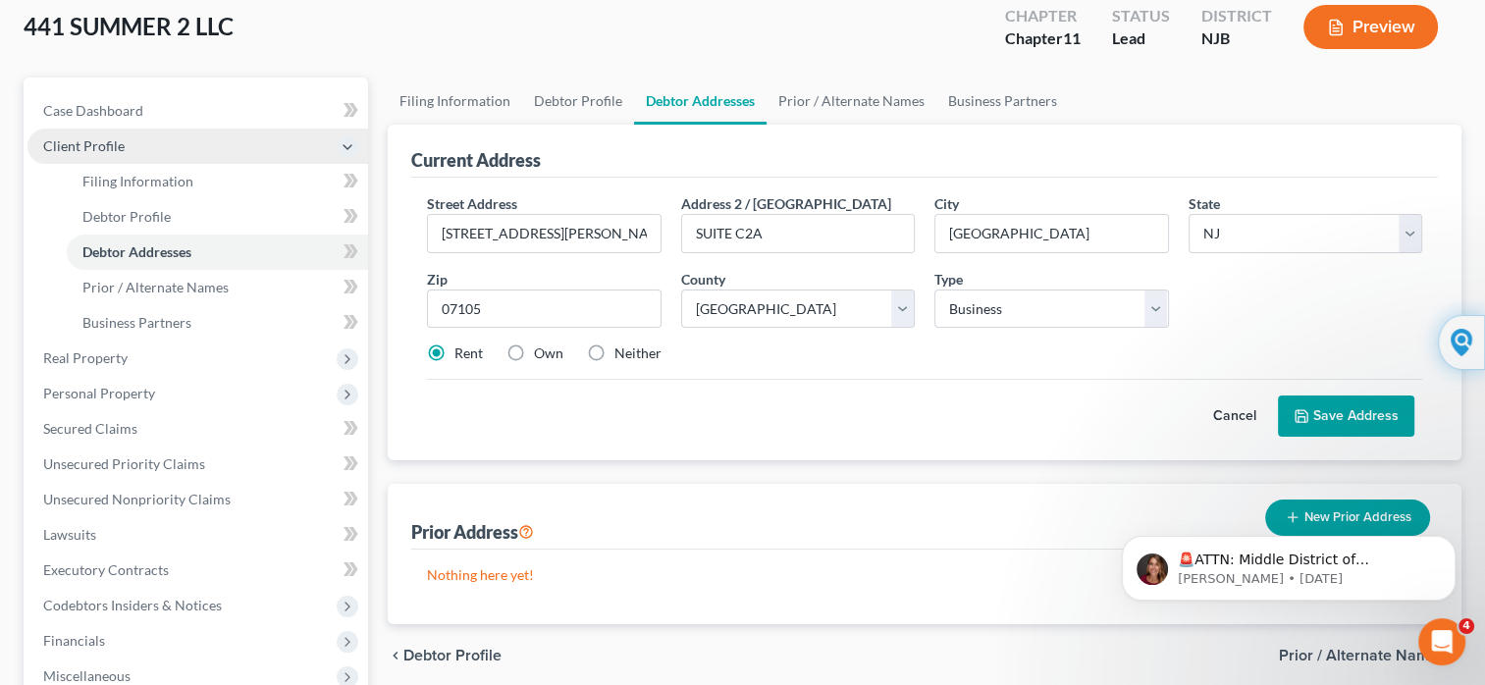
click at [1349, 420] on button "Save Address" at bounding box center [1346, 416] width 136 height 41
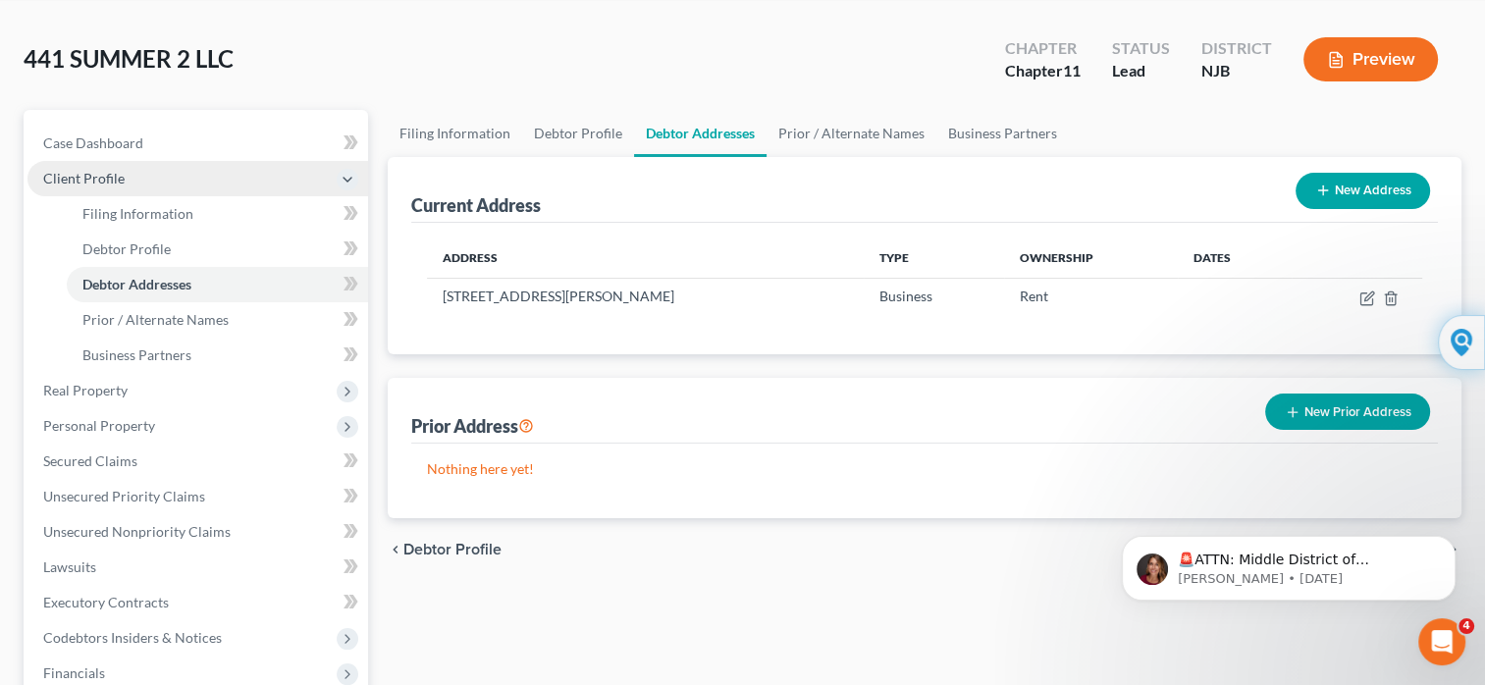
scroll to position [0, 0]
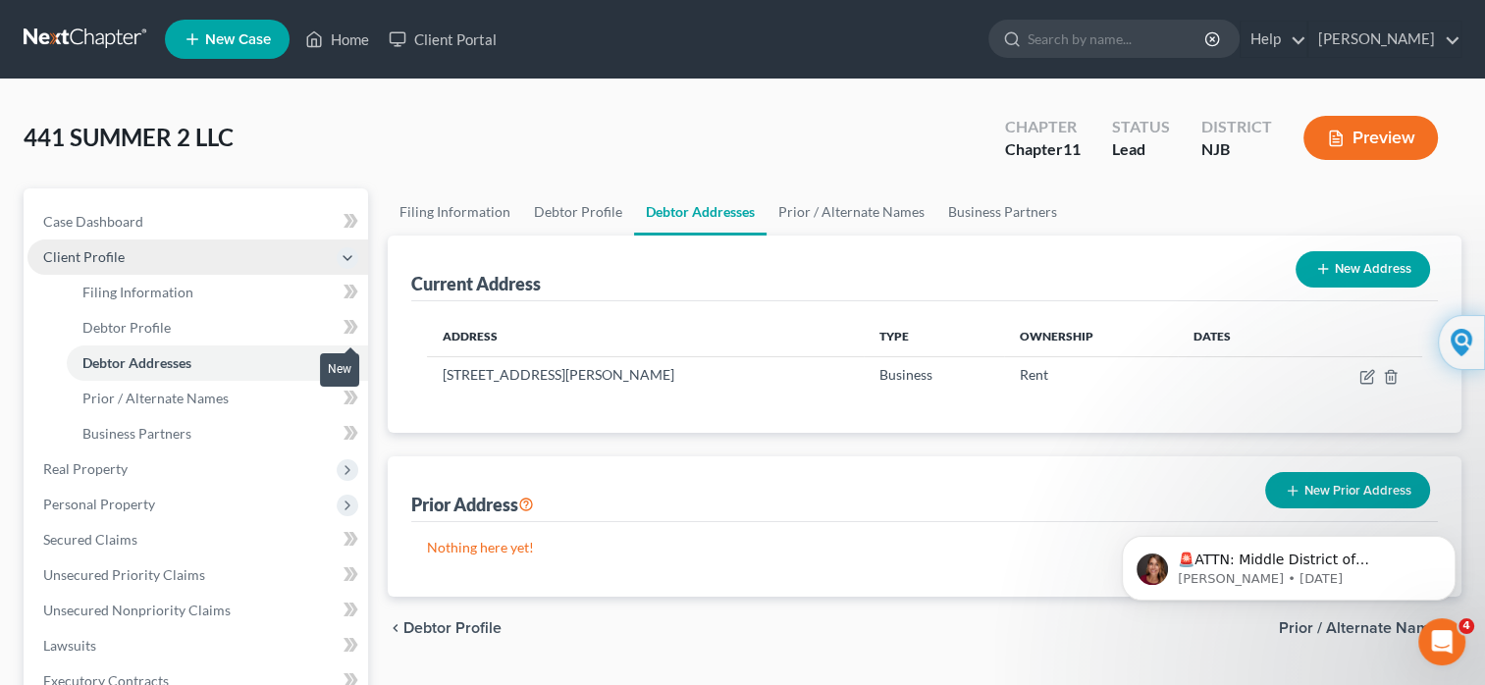
click at [344, 328] on icon at bounding box center [351, 327] width 15 height 25
click at [189, 332] on link "Debtor Profile" at bounding box center [217, 327] width 301 height 35
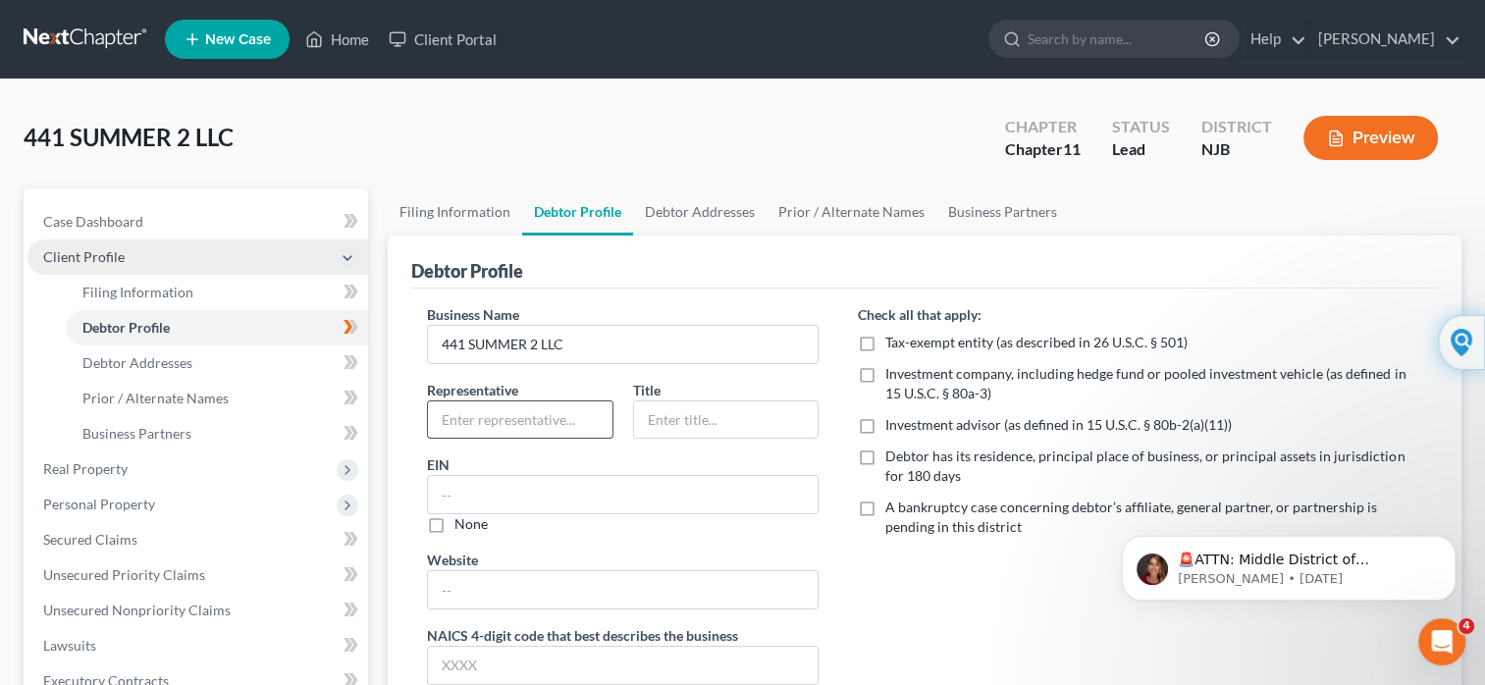
click at [442, 418] on input "text" at bounding box center [520, 419] width 185 height 37
type input "[PERSON_NAME]"
type input "MEMBER"
click at [503, 491] on input "text" at bounding box center [623, 494] width 390 height 37
type input "0"
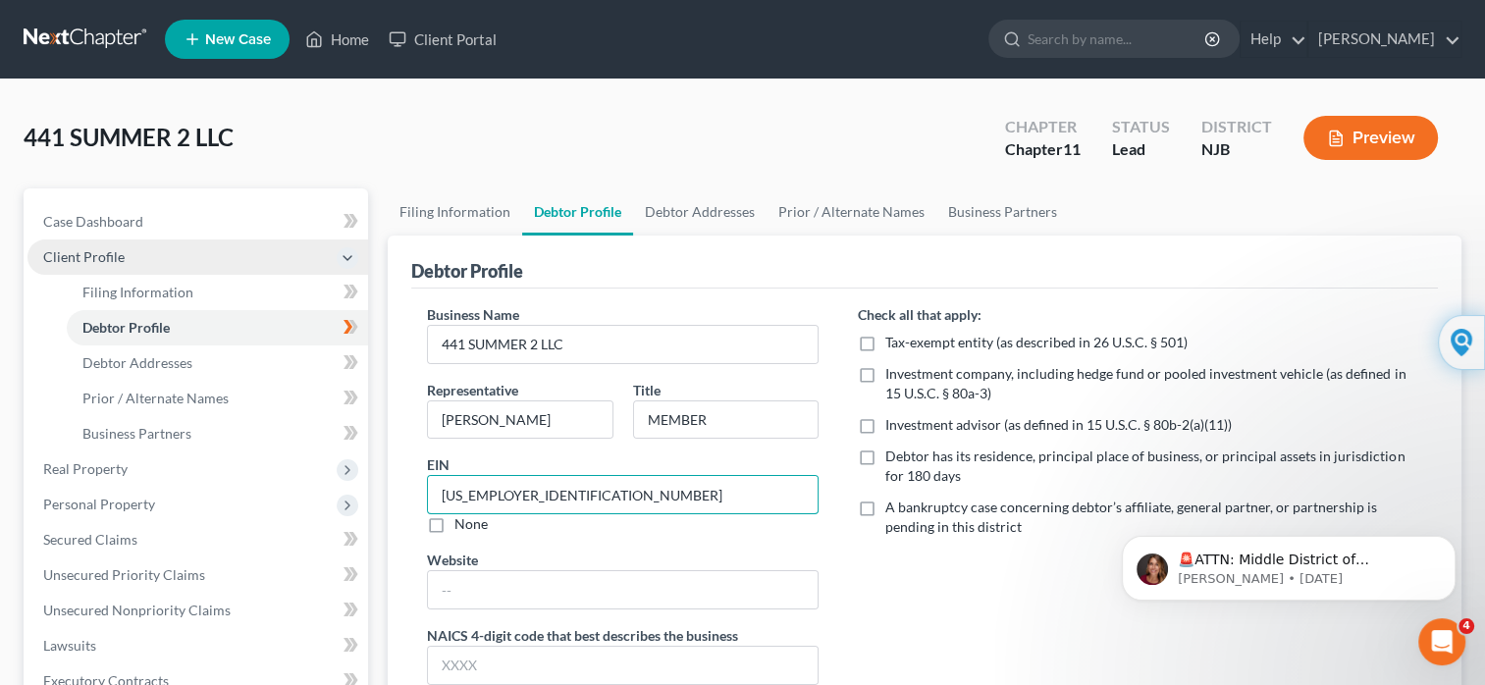
type input "[US_EMPLOYER_IDENTIFICATION_NUMBER]"
click at [885, 457] on label "Debtor has its residence, principal place of business, or principal assets in j…" at bounding box center [1153, 466] width 537 height 39
click at [893, 457] on input "Debtor has its residence, principal place of business, or principal assets in j…" at bounding box center [899, 453] width 13 height 13
checkbox input "true"
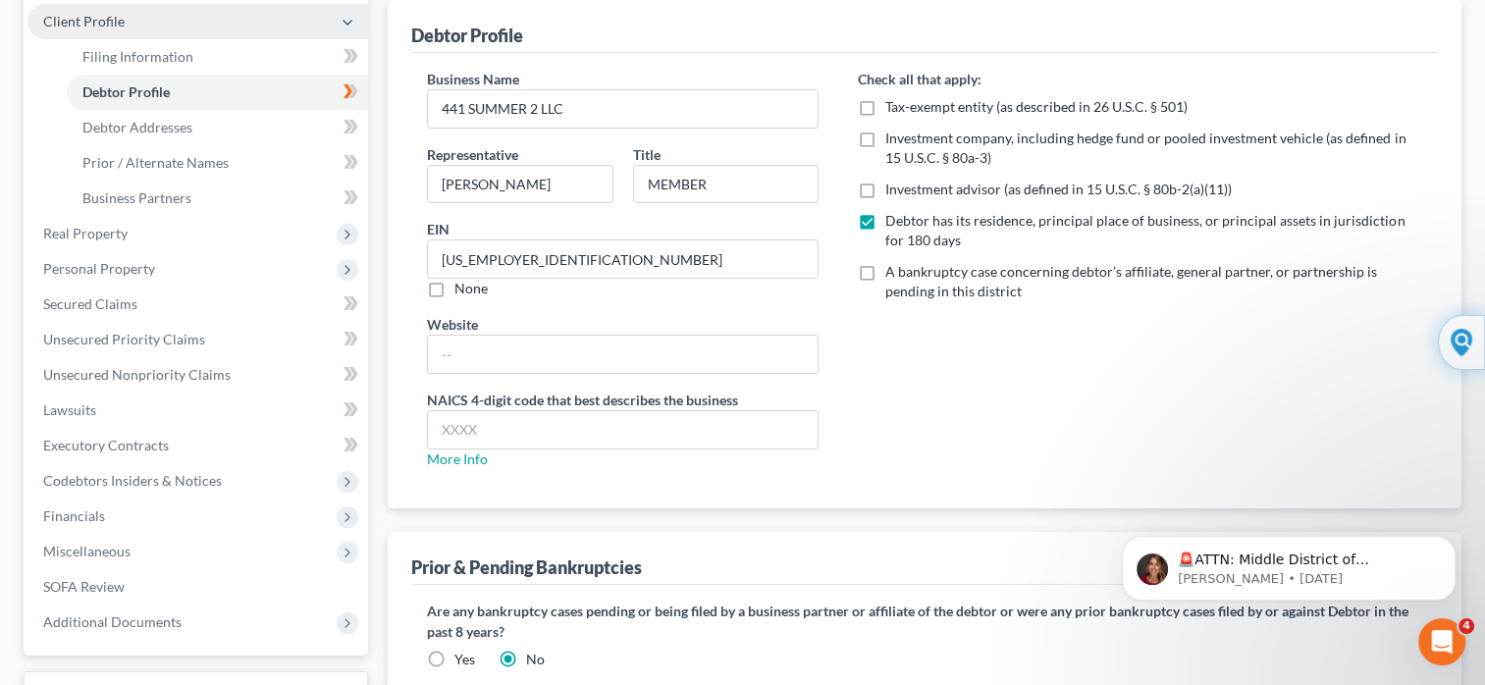
scroll to position [261, 0]
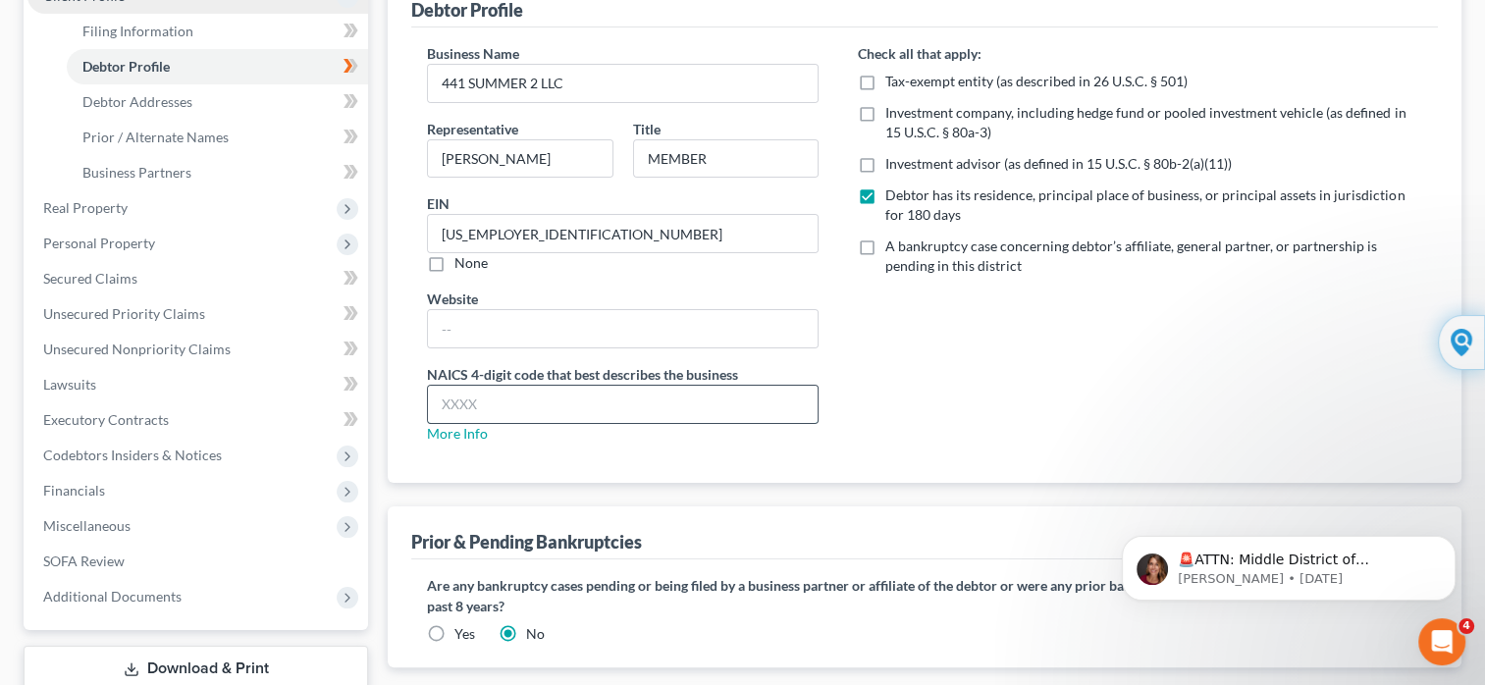
click at [593, 397] on input "text" at bounding box center [623, 404] width 390 height 37
type input "5313"
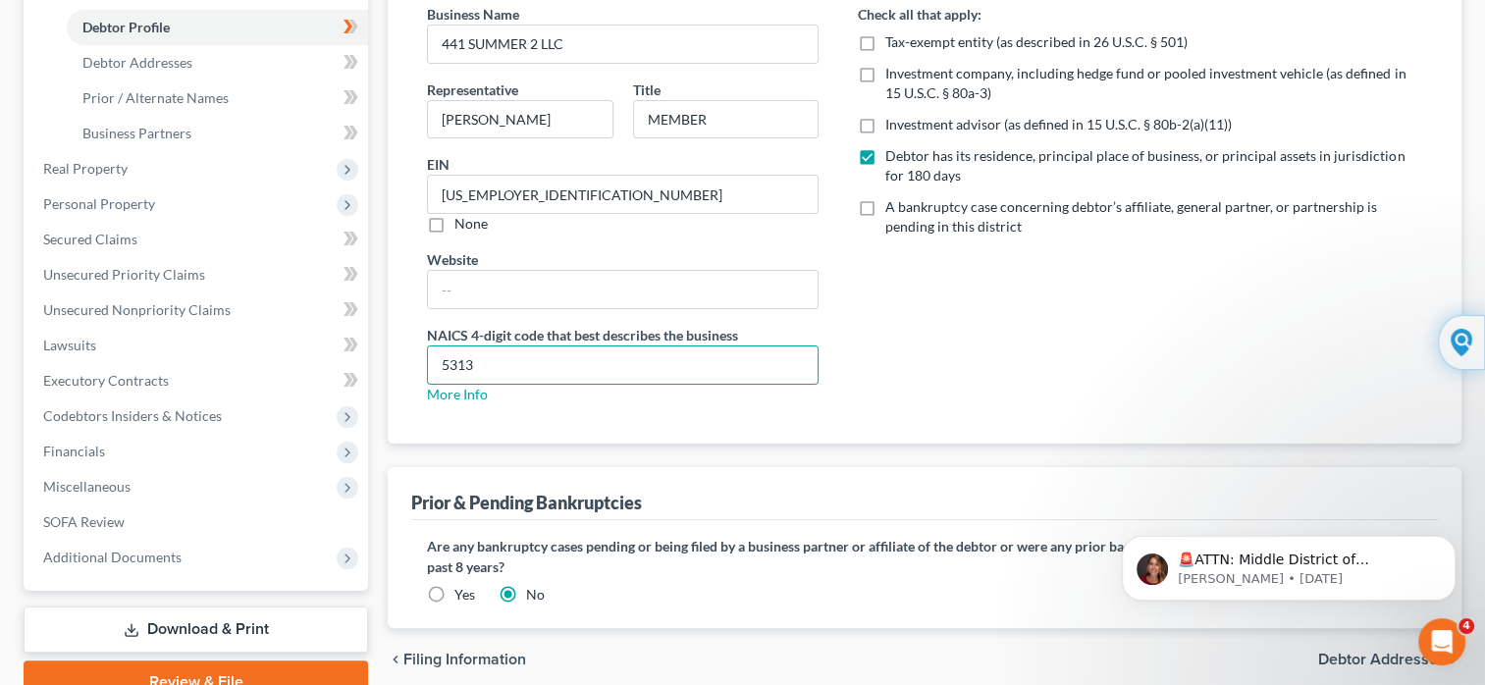
scroll to position [392, 0]
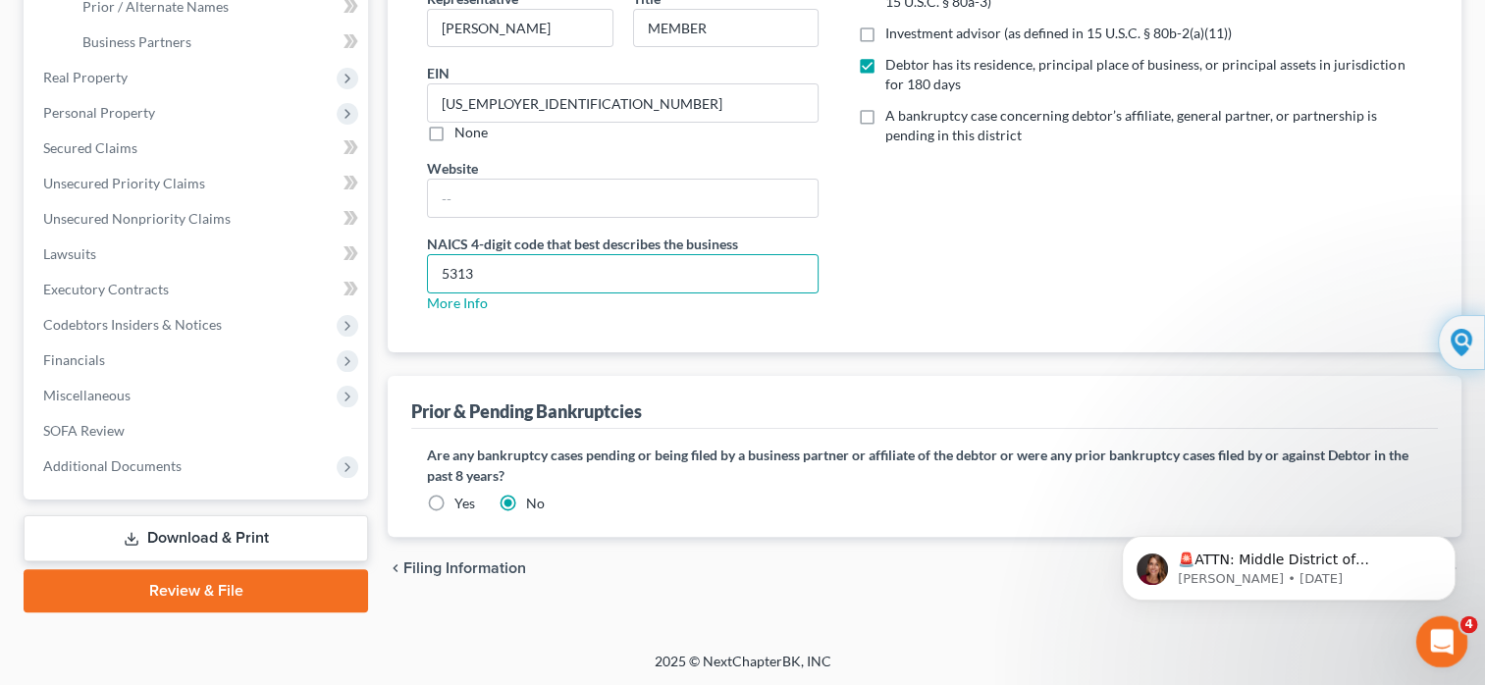
click at [1429, 644] on icon "Open Intercom Messenger" at bounding box center [1439, 639] width 32 height 32
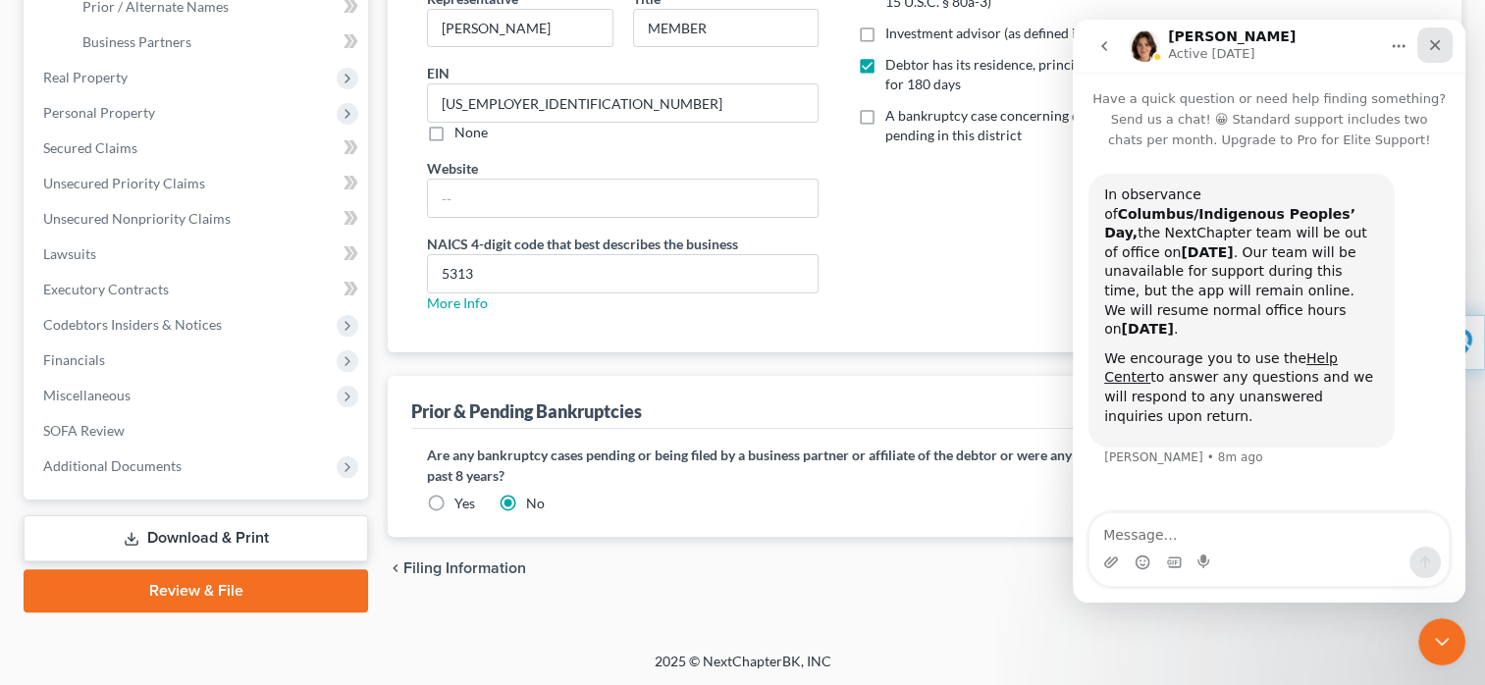
click at [1427, 37] on icon "Close" at bounding box center [1435, 45] width 16 height 16
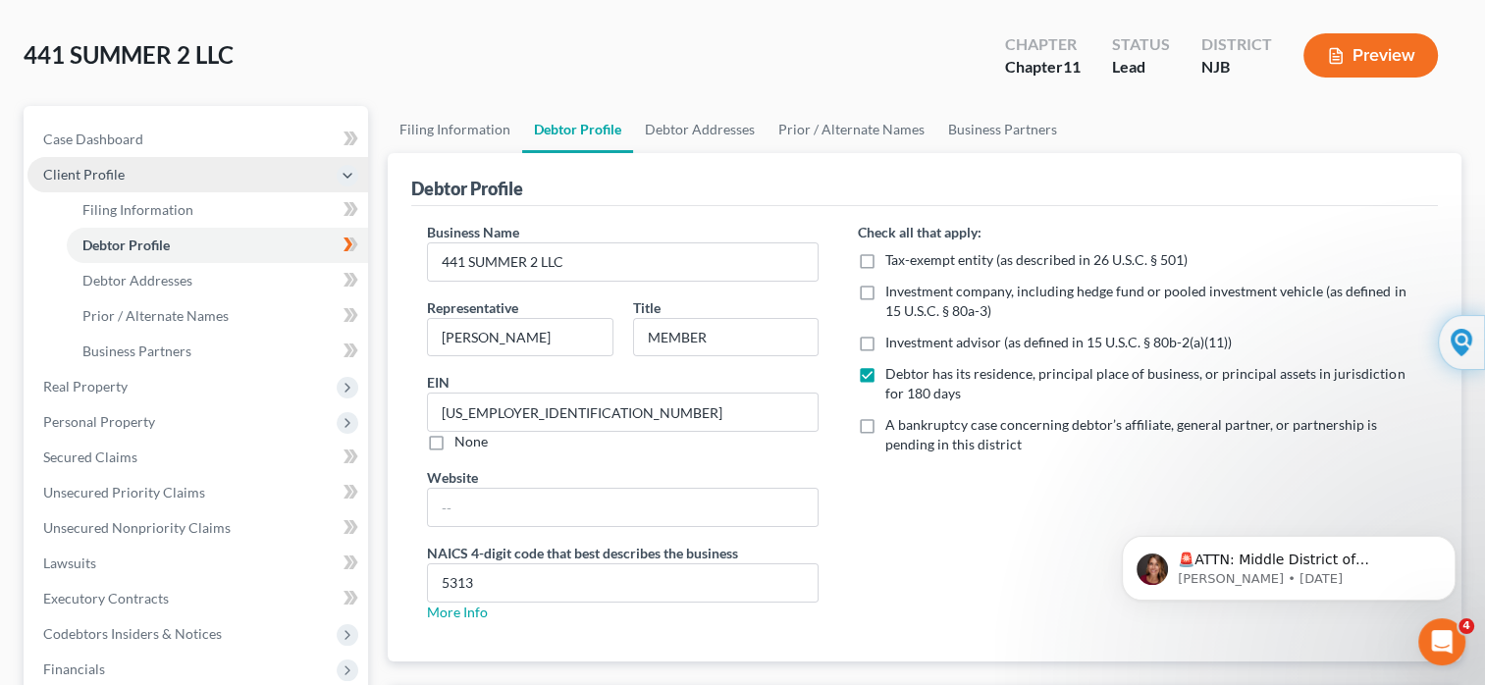
scroll to position [0, 0]
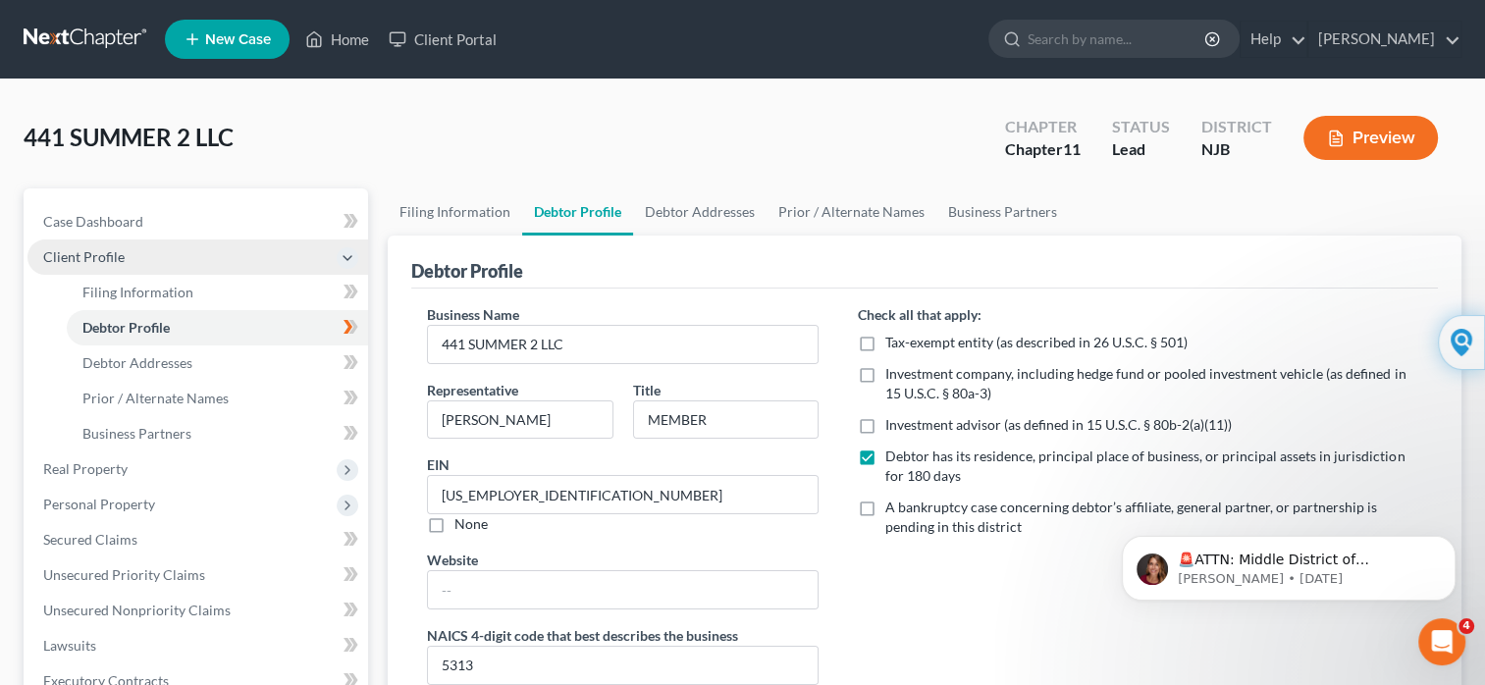
click at [1382, 131] on button "Preview" at bounding box center [1370, 138] width 134 height 44
click at [577, 414] on input "[PERSON_NAME]" at bounding box center [520, 419] width 185 height 37
type input "[PERSON_NAME]"
click at [1350, 141] on button "Preview" at bounding box center [1370, 138] width 134 height 44
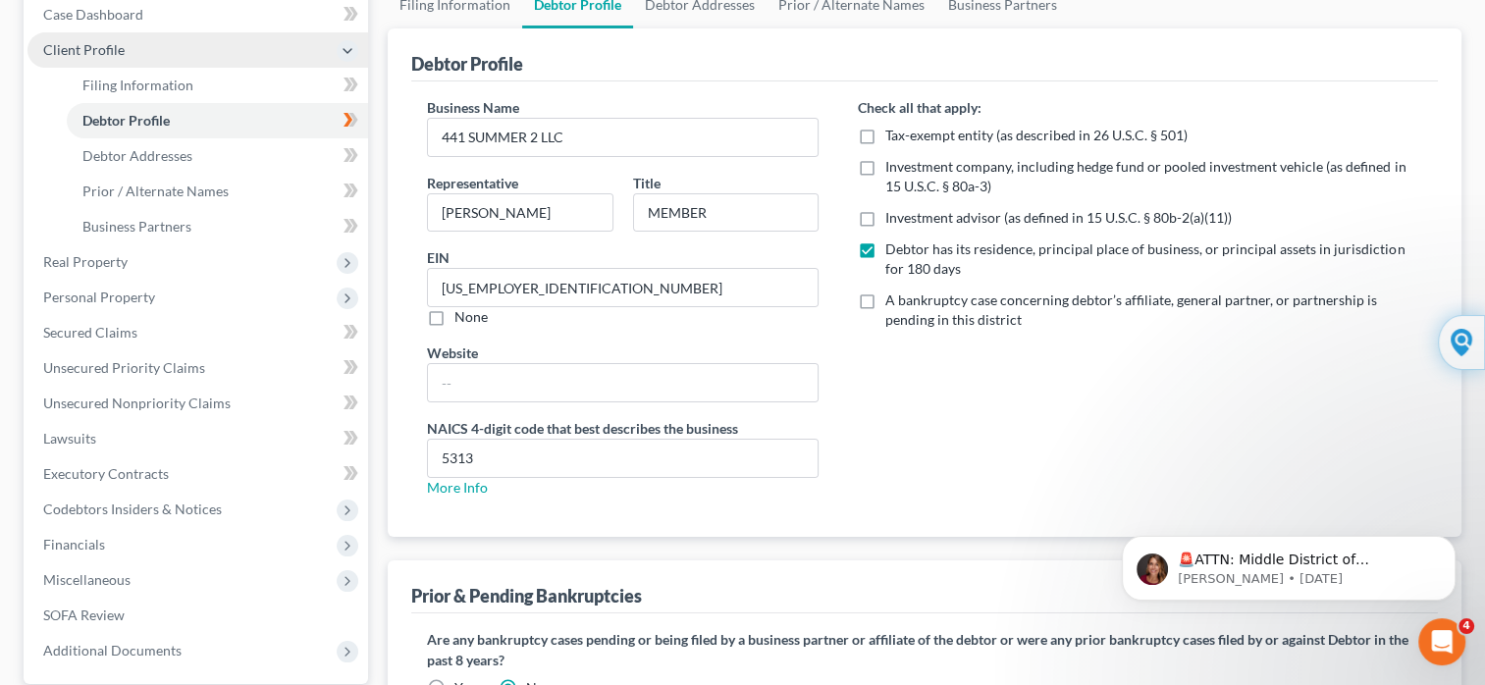
scroll to position [78, 0]
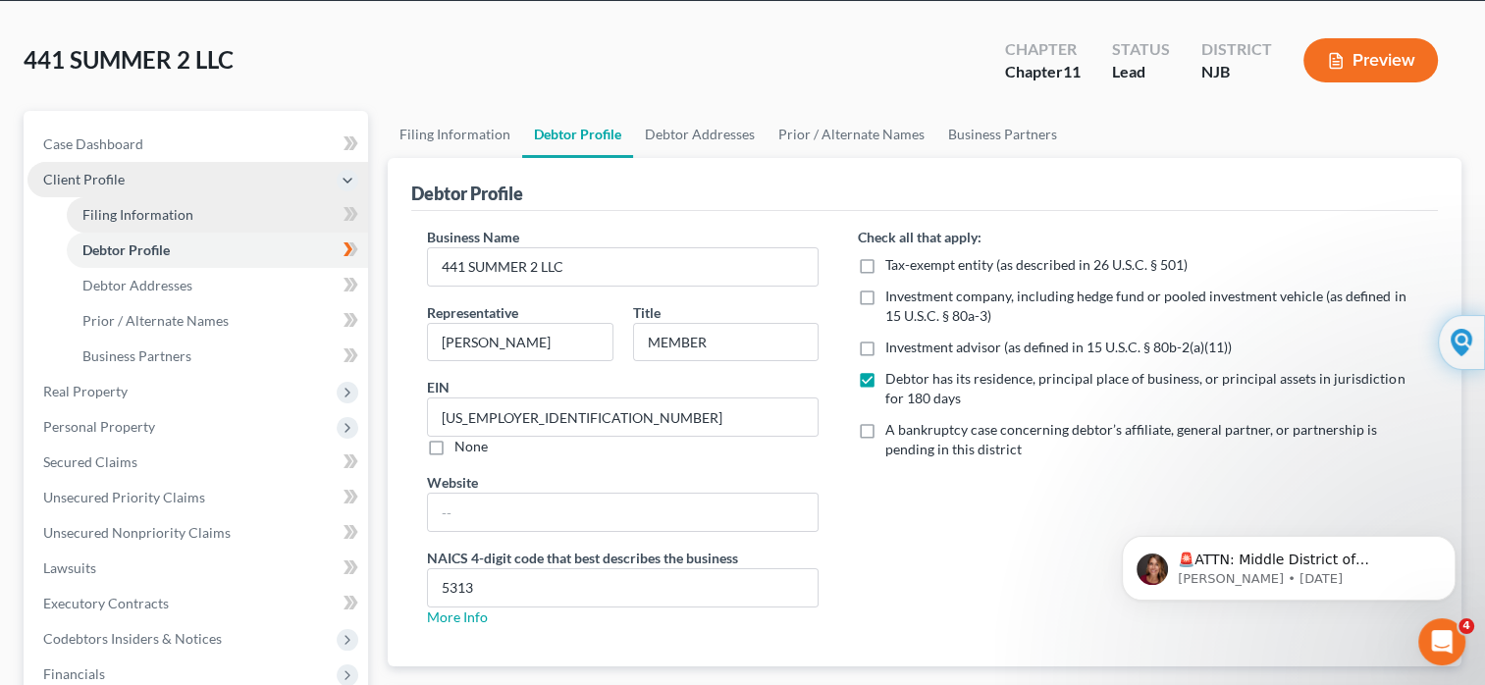
click at [208, 220] on link "Filing Information" at bounding box center [217, 214] width 301 height 35
select select "5"
select select "1"
select select "51"
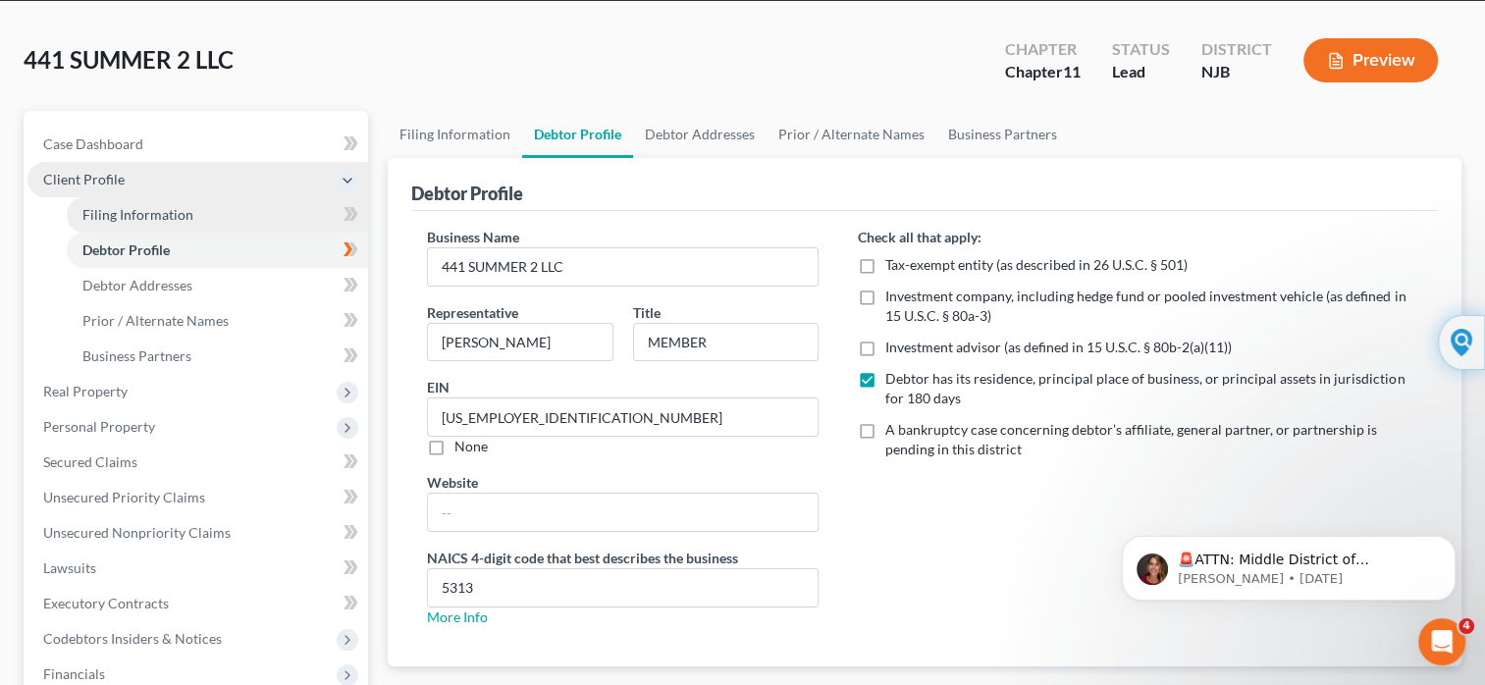
select select "1"
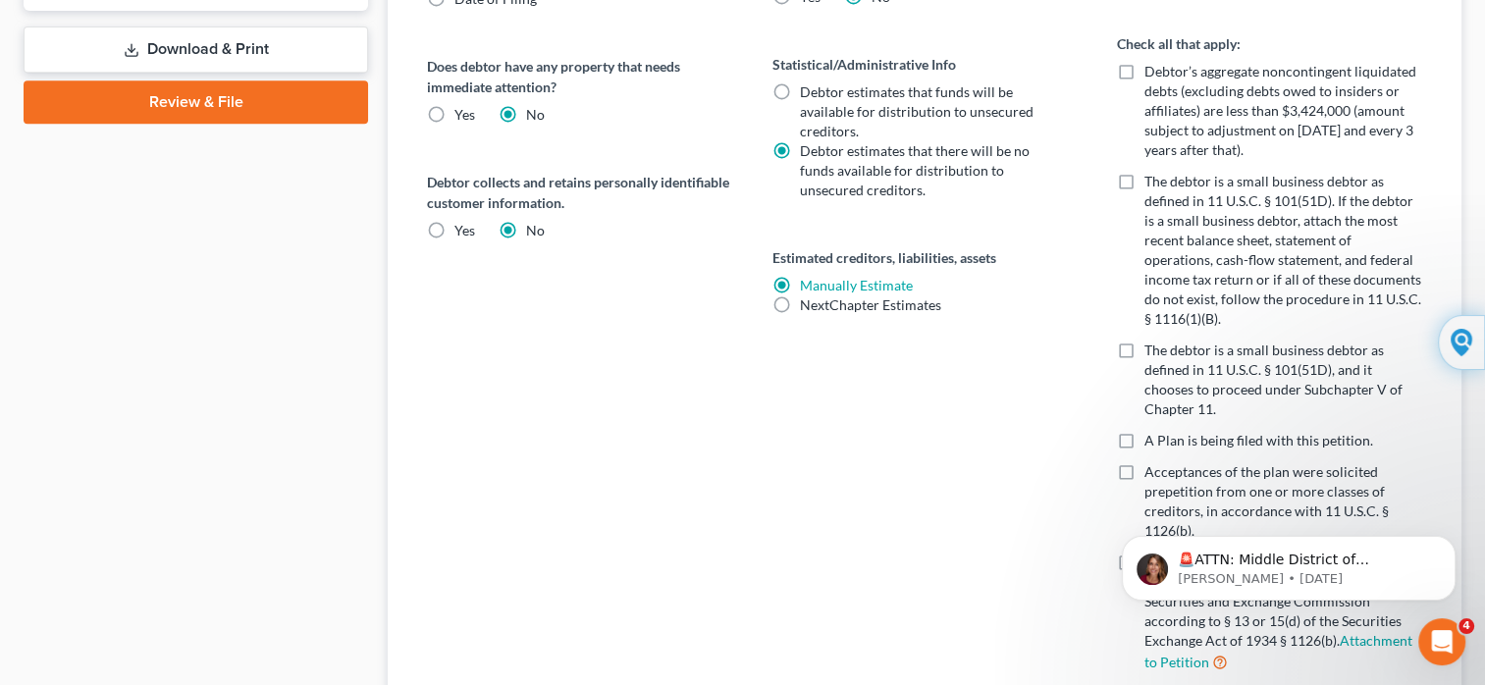
scroll to position [903, 0]
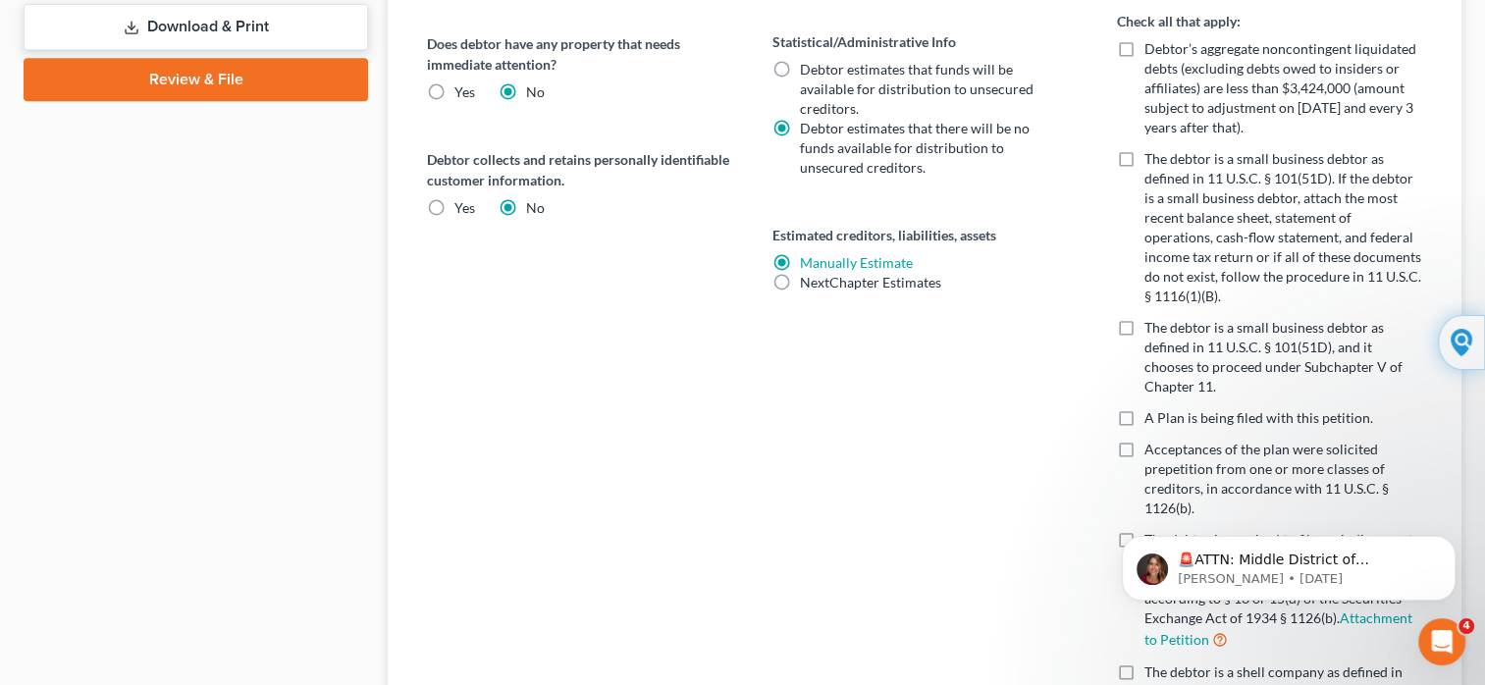
click at [800, 257] on label "Manually Estimate Manually Estimate" at bounding box center [856, 263] width 113 height 20
click at [808, 257] on input "Manually Estimate Manually Estimate" at bounding box center [814, 259] width 13 height 13
click at [816, 259] on link "Manually Estimate" at bounding box center [856, 262] width 113 height 17
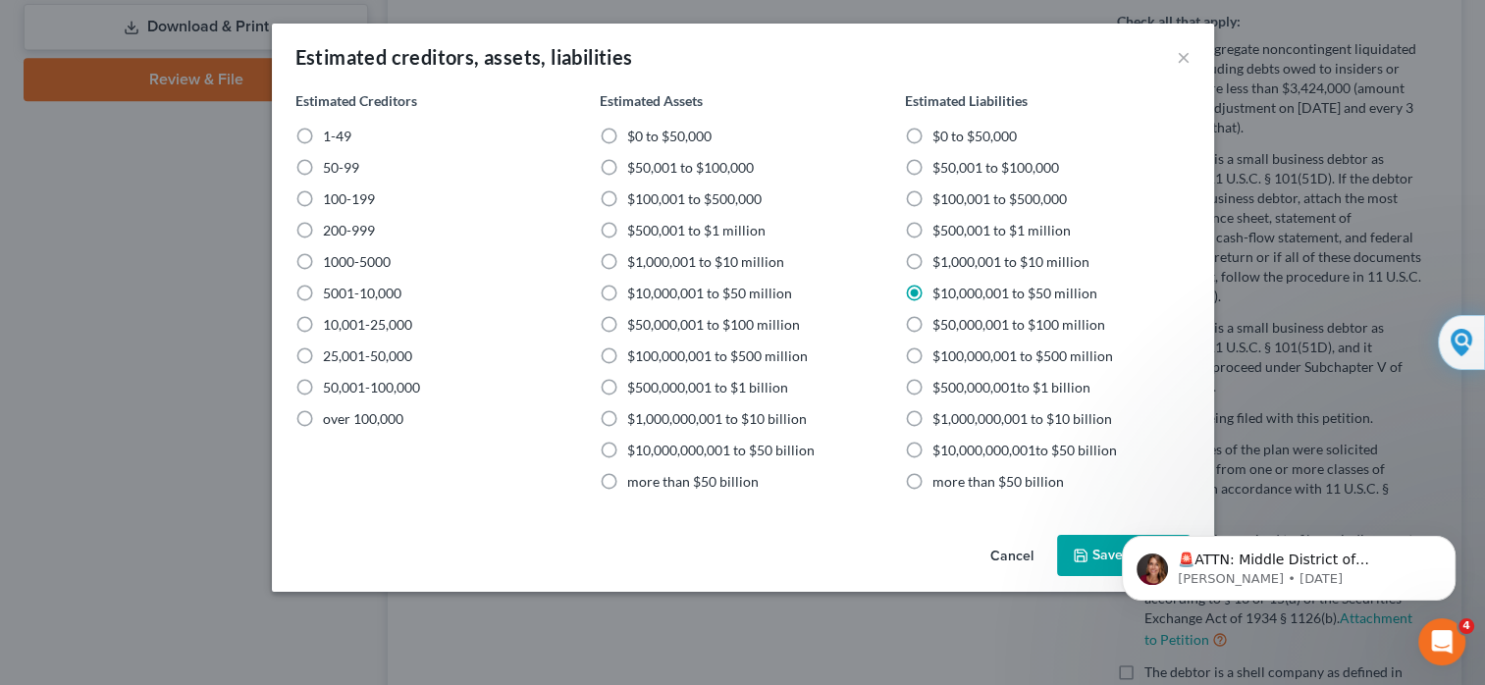
click at [323, 135] on label "1-49" at bounding box center [337, 137] width 28 height 20
click at [331, 135] on input "1-49" at bounding box center [337, 133] width 13 height 13
radio input "true"
click at [627, 291] on label "$10,000,001 to $50 million" at bounding box center [709, 294] width 165 height 20
click at [635, 291] on input "$10,000,001 to $50 million" at bounding box center [641, 290] width 13 height 13
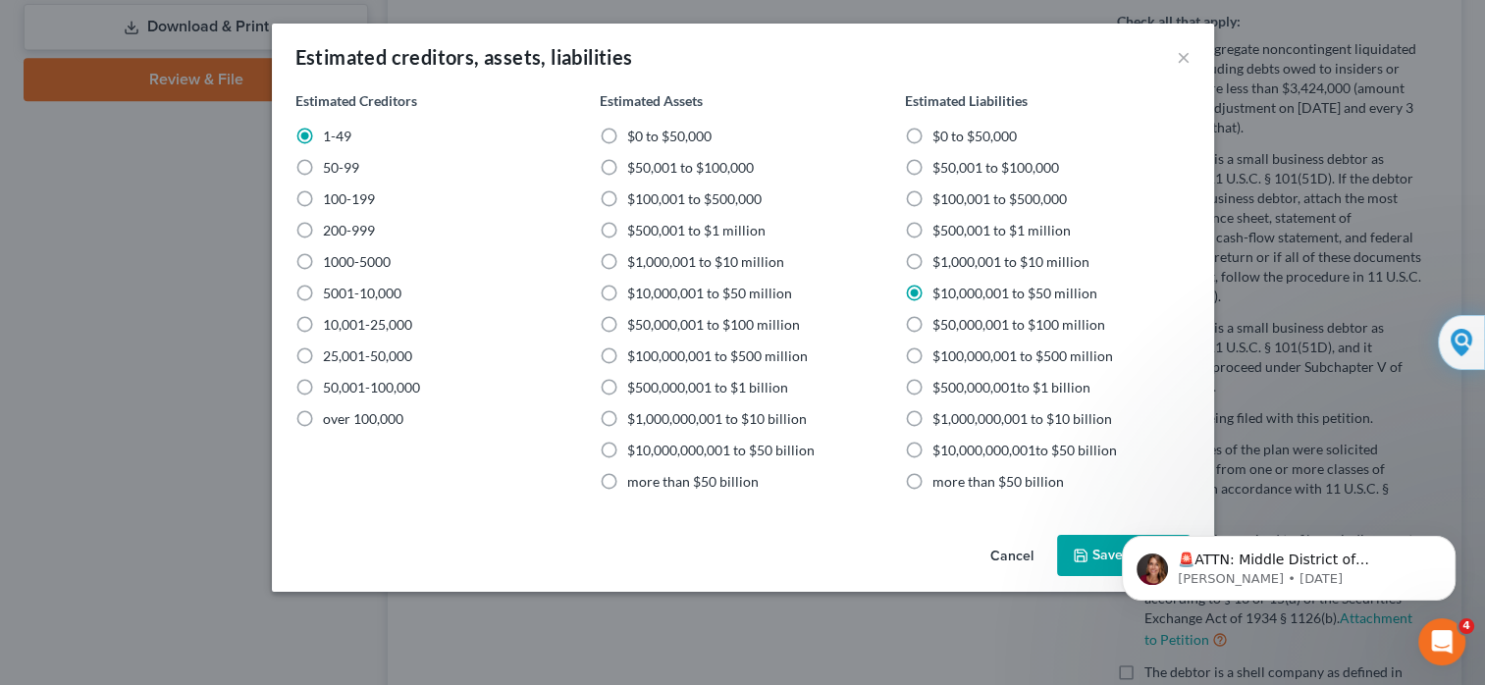
radio input "true"
click at [1102, 562] on body "🚨ATTN: Middle District of [US_STATE] The court has added a new Credit Counselin…" at bounding box center [1288, 563] width 377 height 122
click at [1107, 558] on body "🚨ATTN: Middle District of [US_STATE] The court has added a new Credit Counselin…" at bounding box center [1288, 563] width 377 height 122
click at [1445, 538] on icon "Dismiss notification" at bounding box center [1450, 541] width 11 height 11
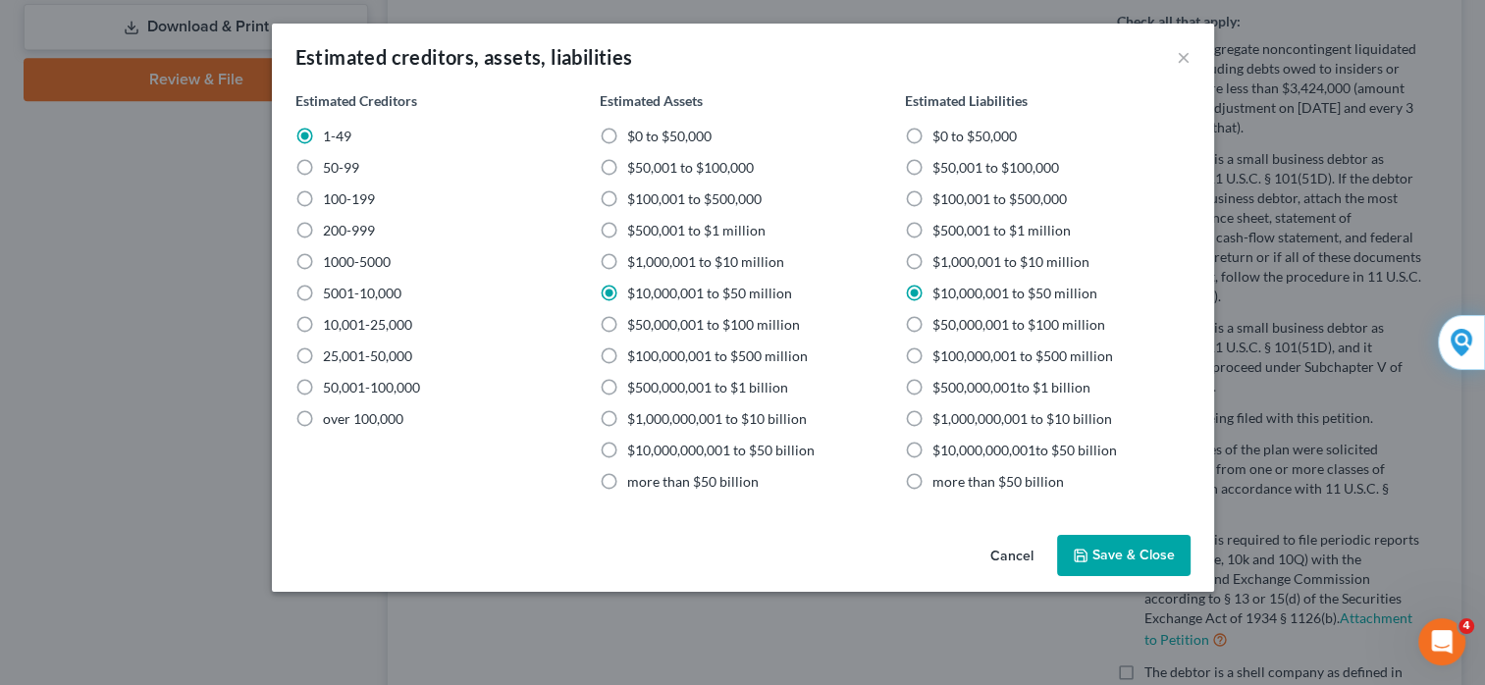
click at [1133, 552] on button "Save & Close" at bounding box center [1123, 555] width 133 height 41
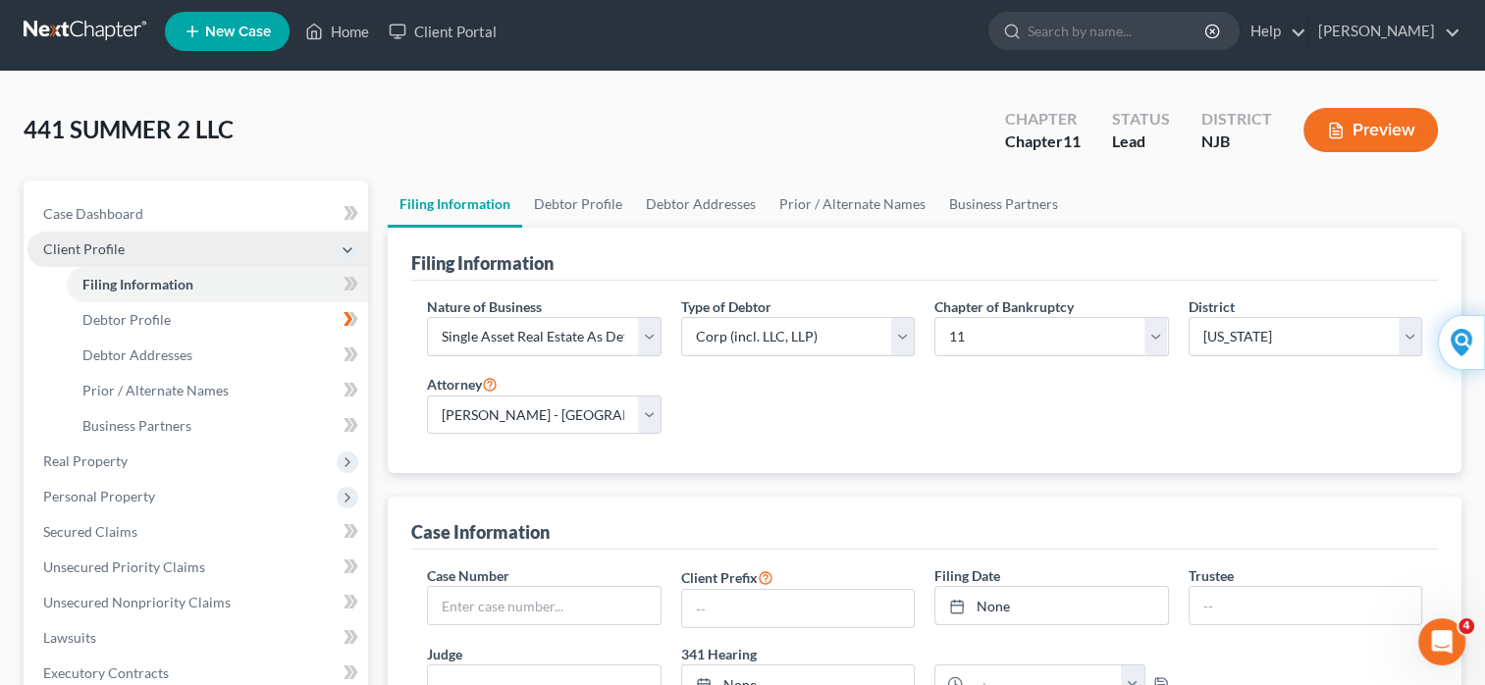
scroll to position [0, 0]
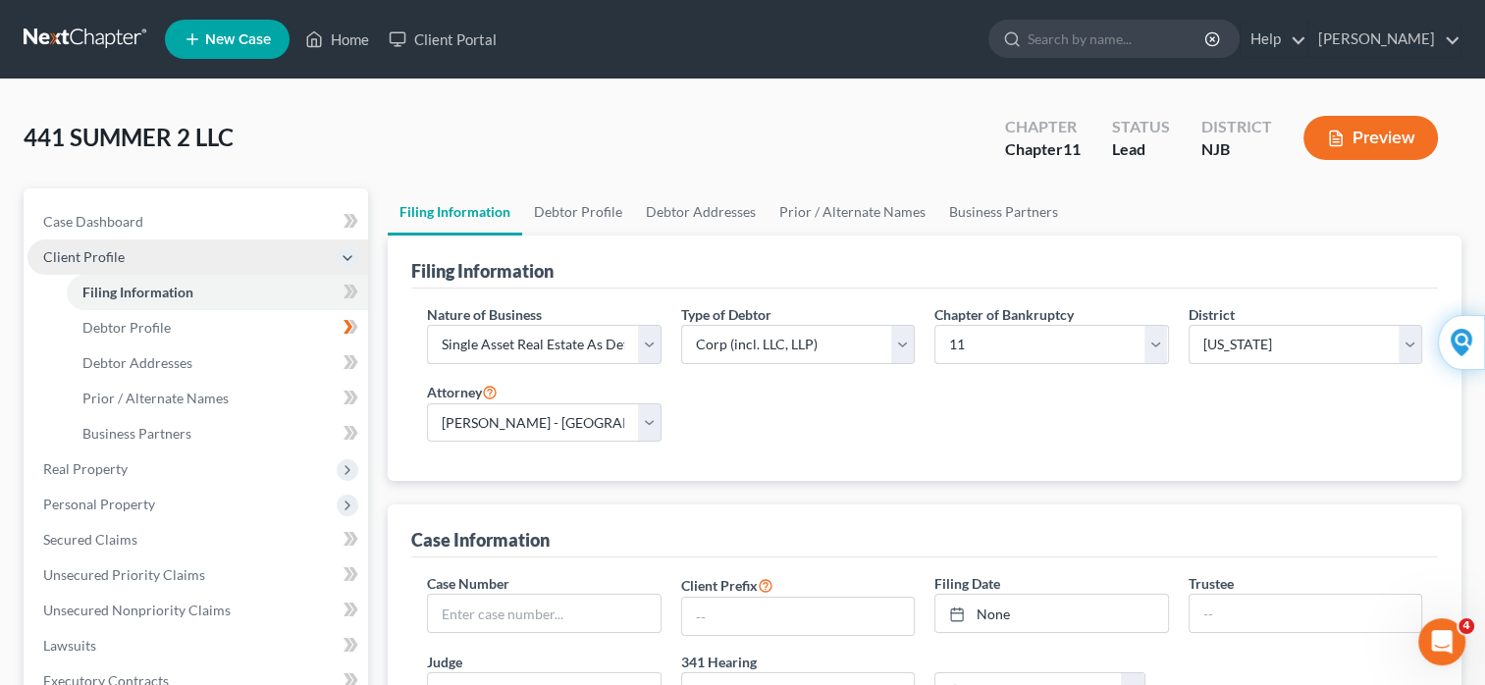
click at [1348, 139] on button "Preview" at bounding box center [1370, 138] width 134 height 44
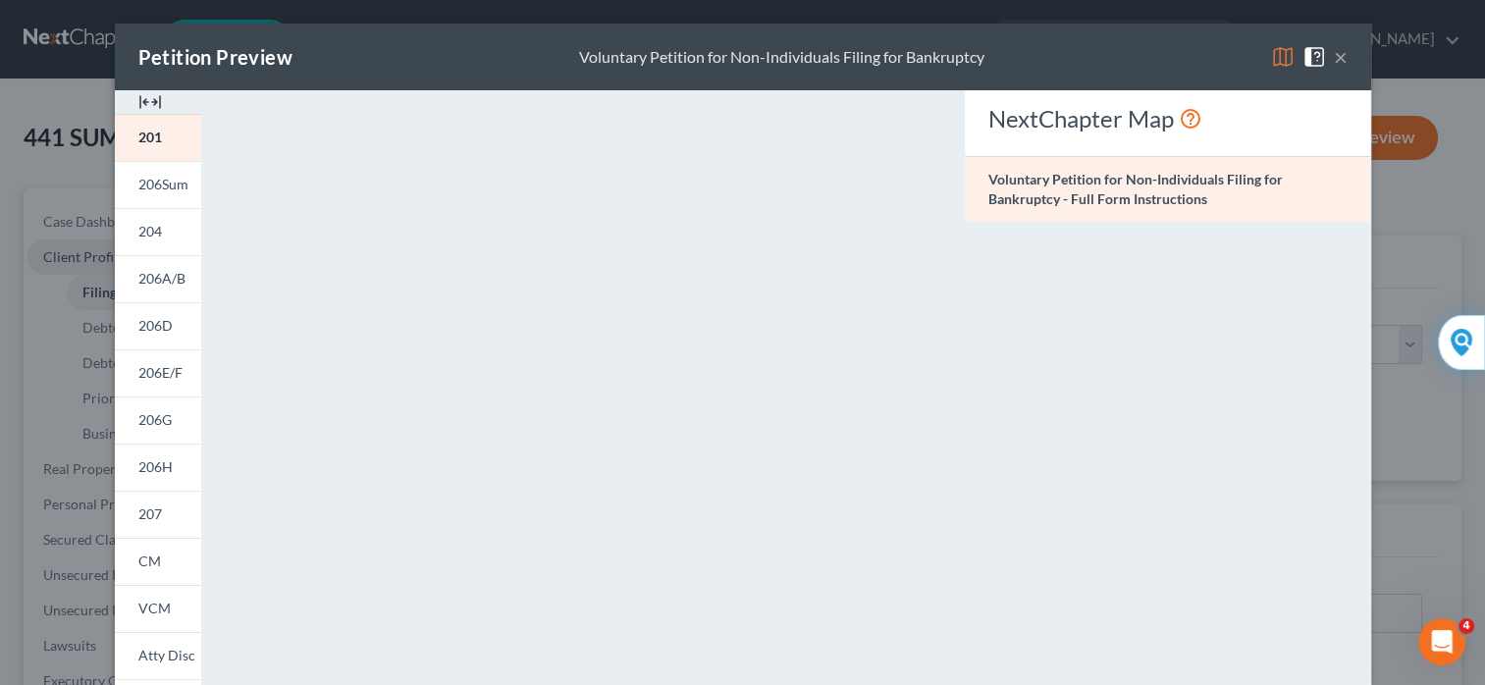
click at [1408, 155] on div "Petition Preview Voluntary Petition for Non-Individuals Filing for Bankruptcy ×…" at bounding box center [742, 342] width 1485 height 685
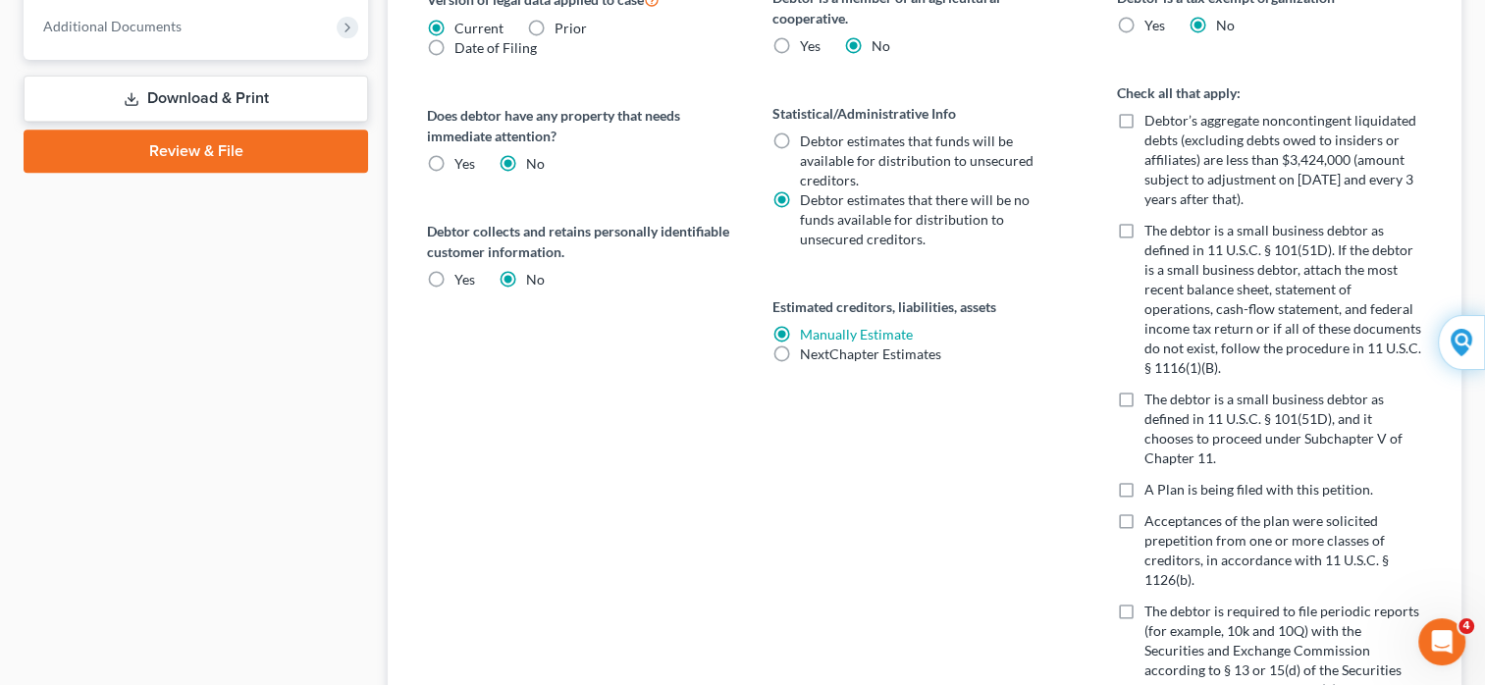
scroll to position [746, 0]
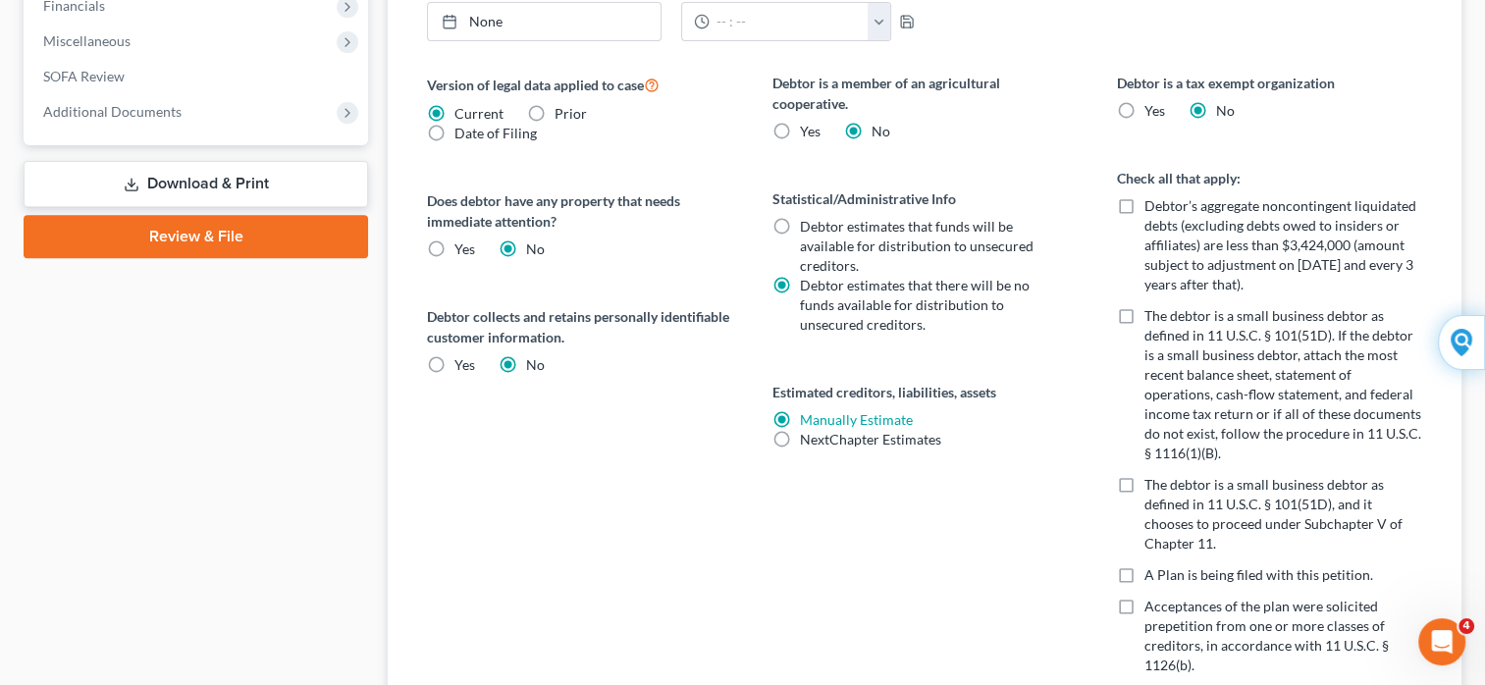
click at [231, 191] on link "Download & Print" at bounding box center [196, 184] width 344 height 46
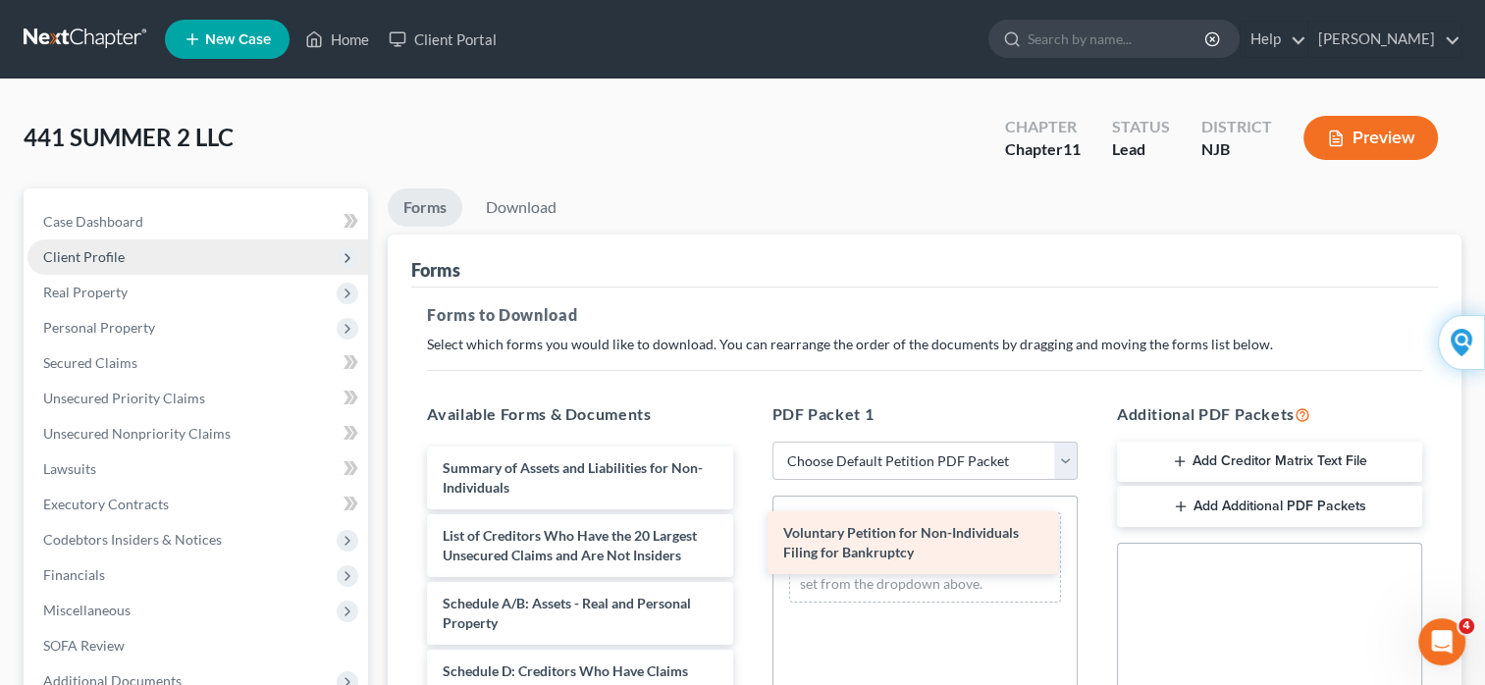
drag, startPoint x: 509, startPoint y: 473, endPoint x: 850, endPoint y: 540, distance: 347.0
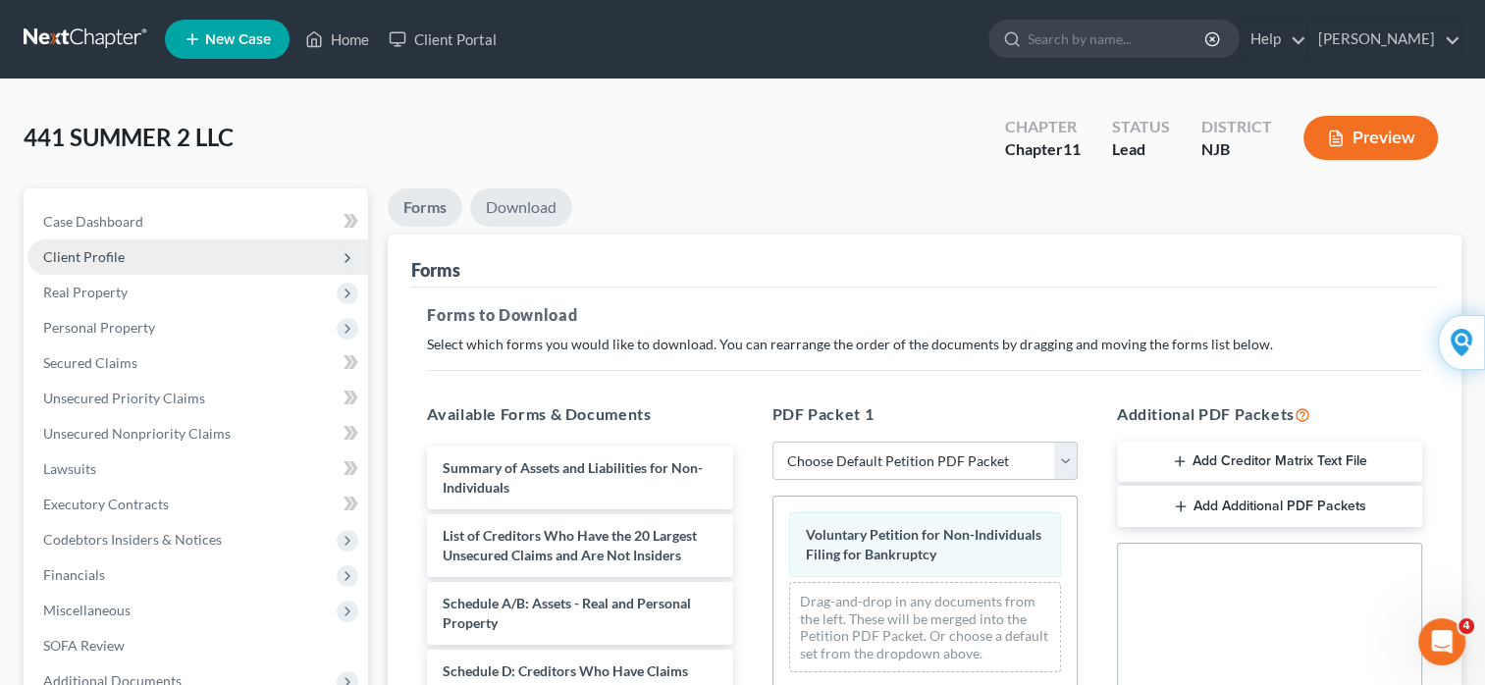
click at [517, 219] on link "Download" at bounding box center [521, 207] width 102 height 38
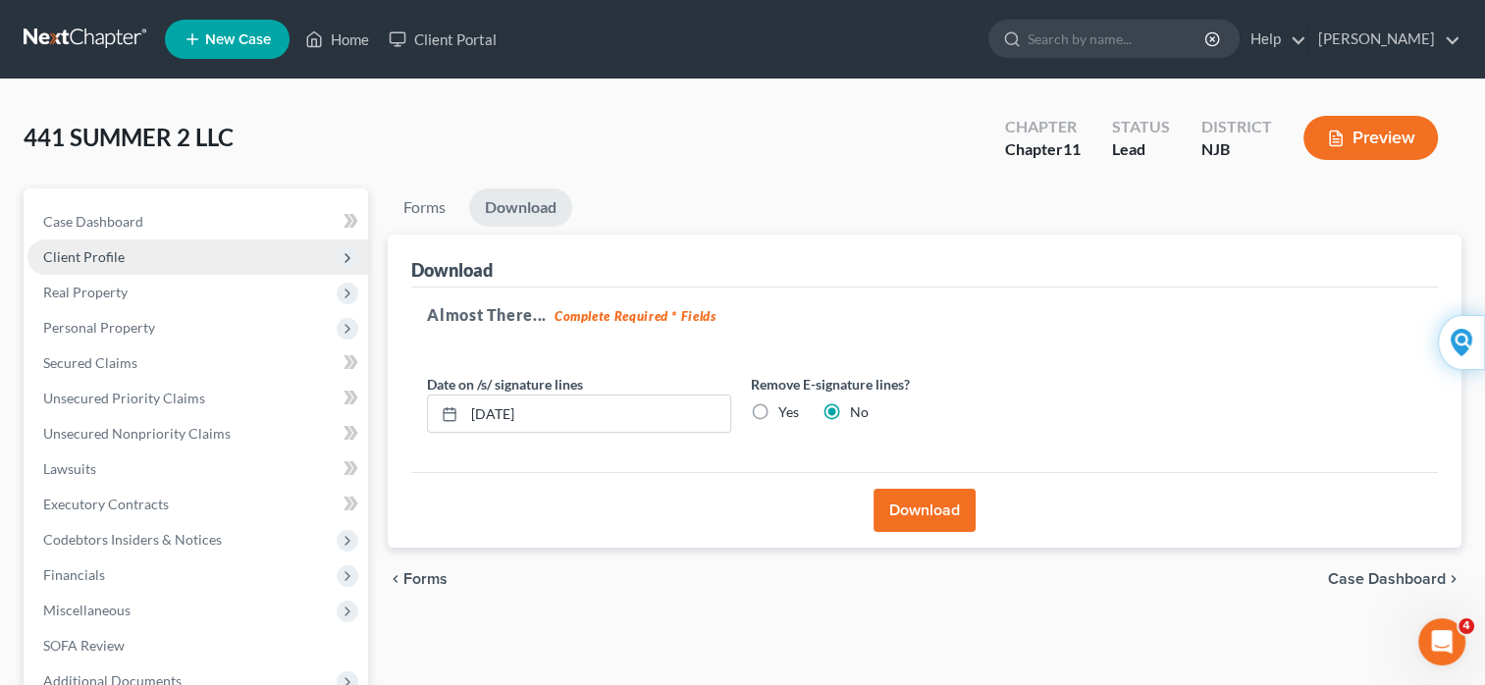
click at [915, 509] on button "Download" at bounding box center [924, 510] width 102 height 43
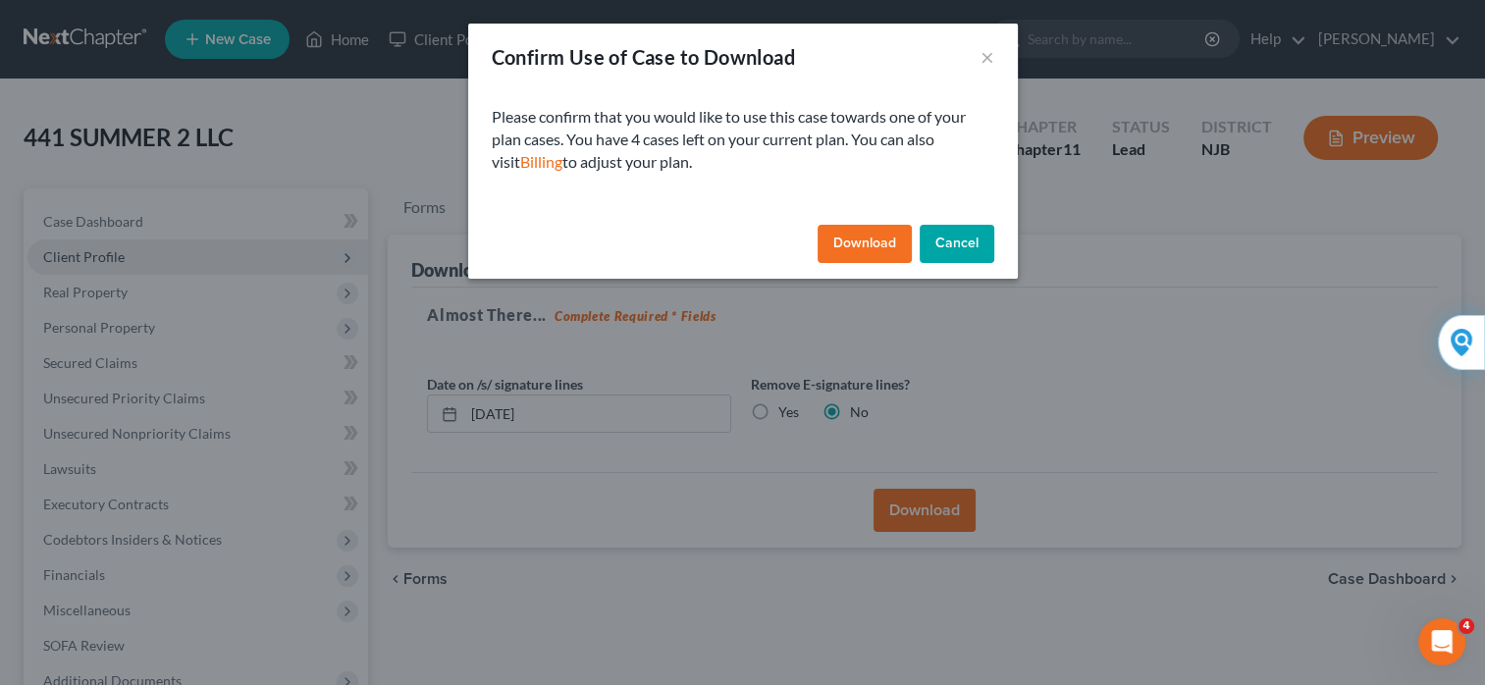
click at [851, 245] on button "Download" at bounding box center [865, 244] width 94 height 39
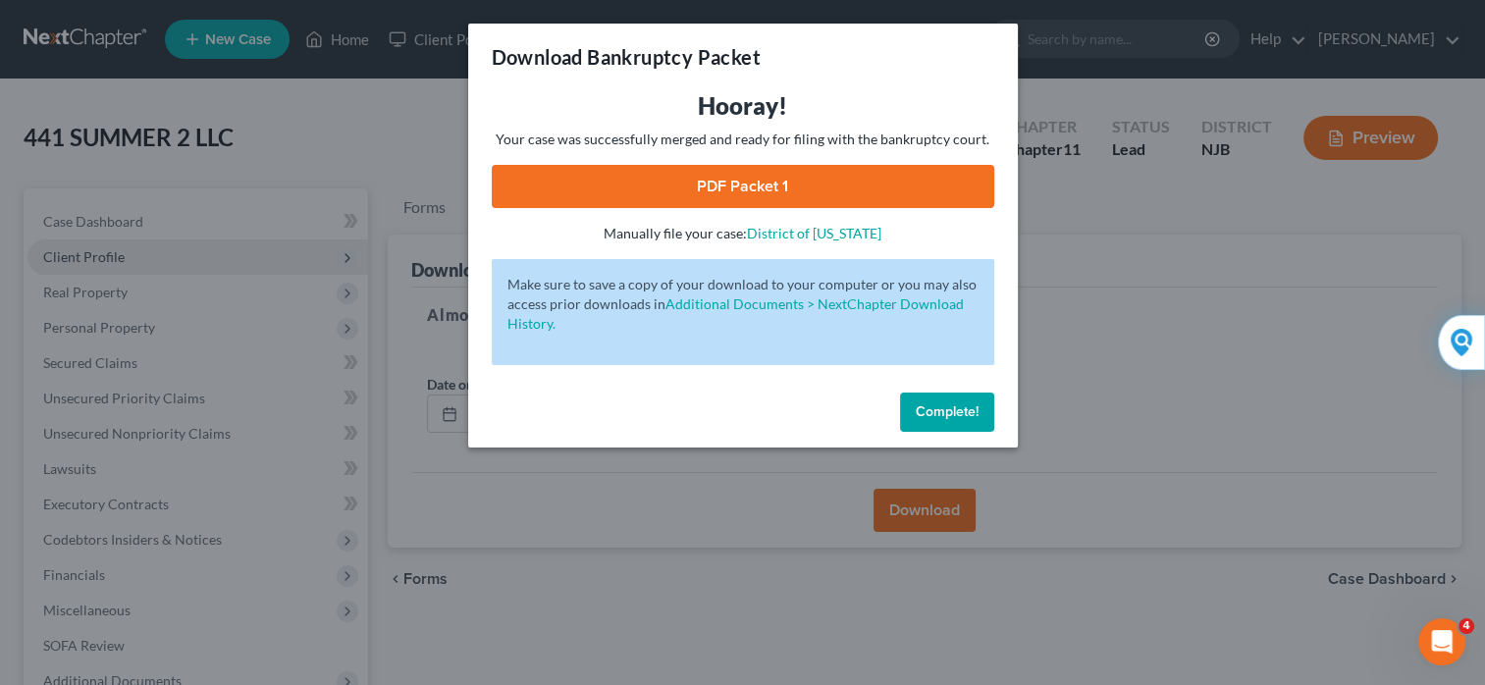
click at [743, 182] on link "PDF Packet 1" at bounding box center [743, 186] width 502 height 43
